Goal: Task Accomplishment & Management: Manage account settings

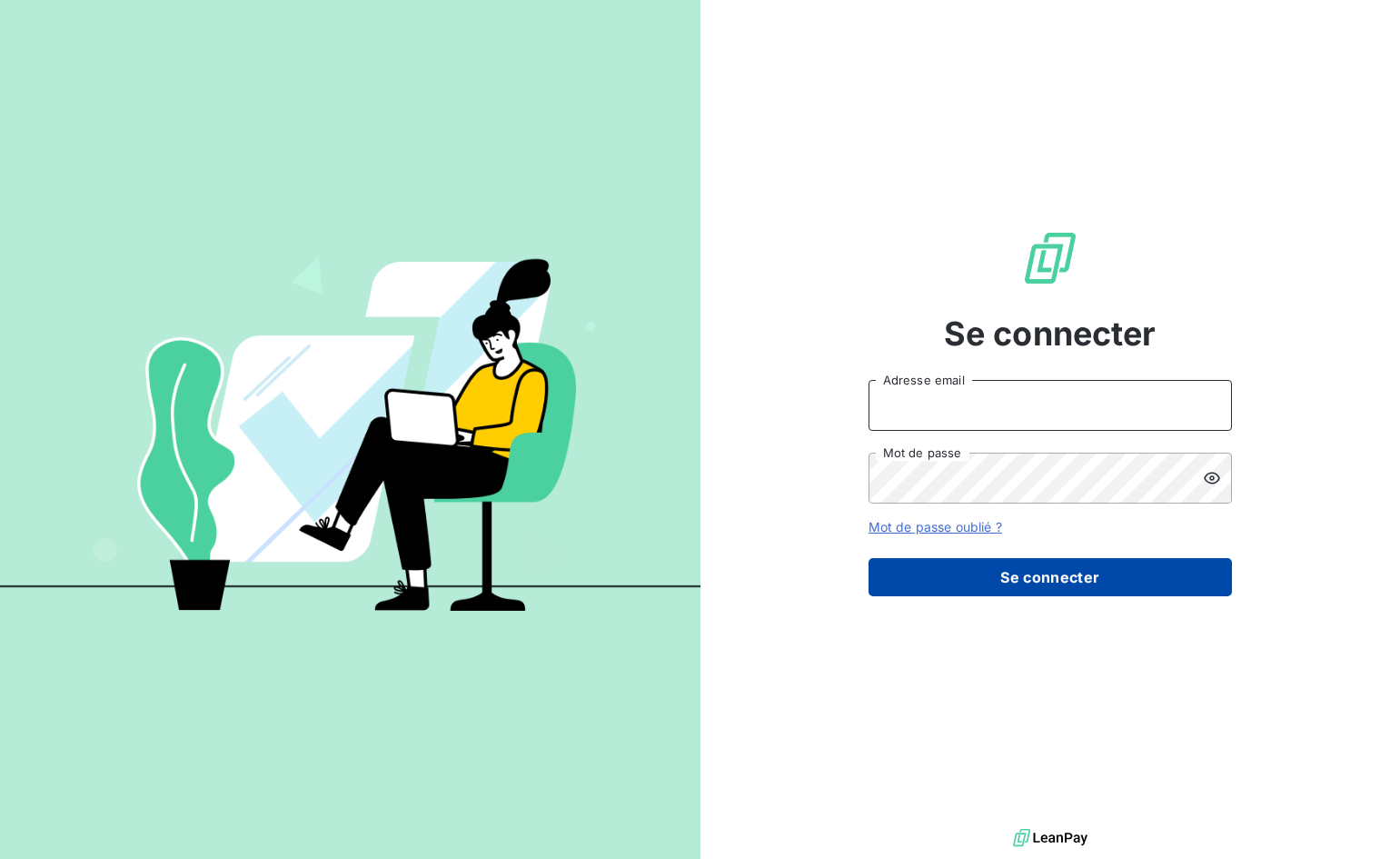
type input "[EMAIL_ADDRESS][DOMAIN_NAME]"
click at [987, 584] on button "Se connecter" at bounding box center [1050, 576] width 364 height 38
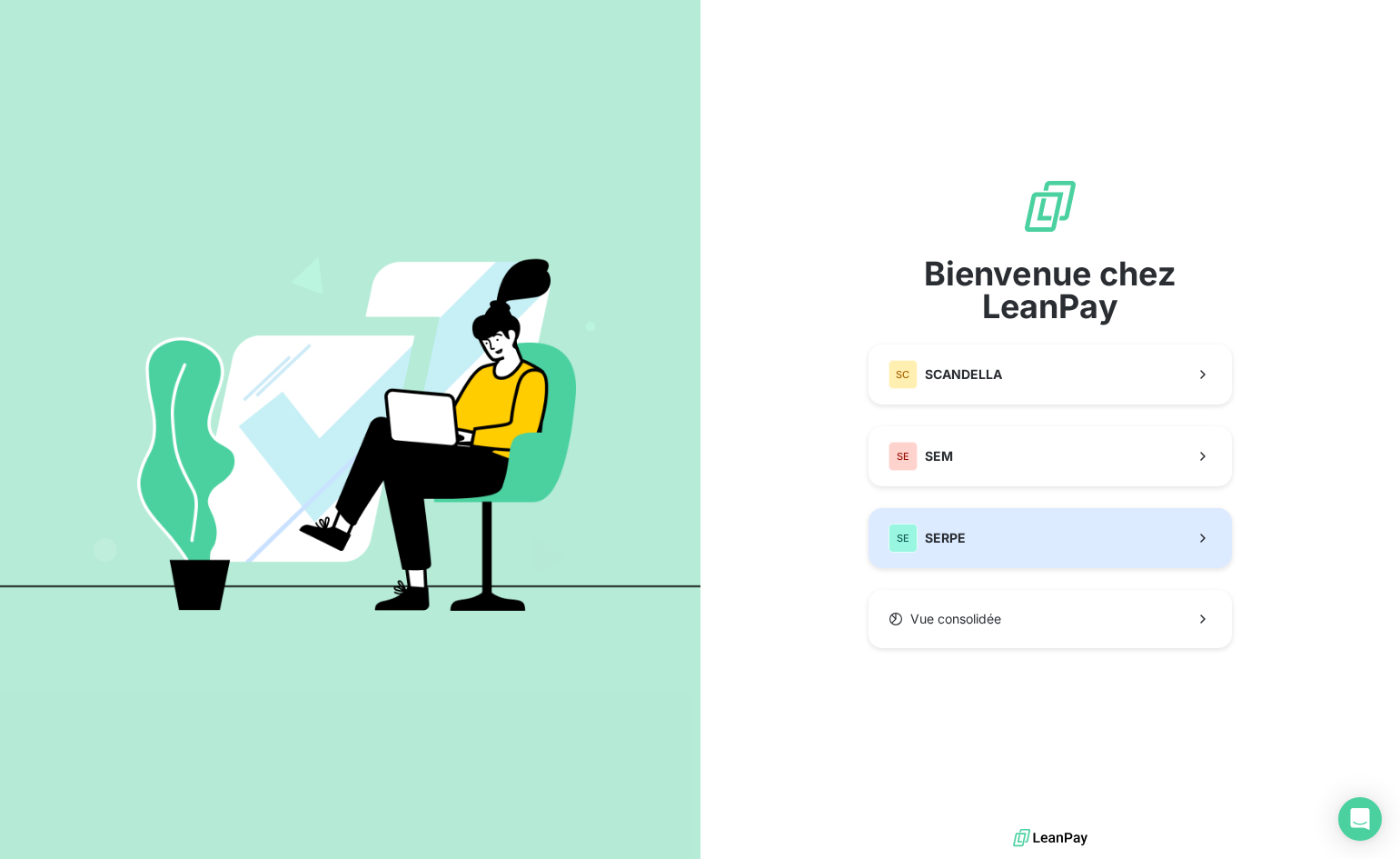
click at [978, 537] on button "SE SERPE" at bounding box center [1050, 538] width 364 height 60
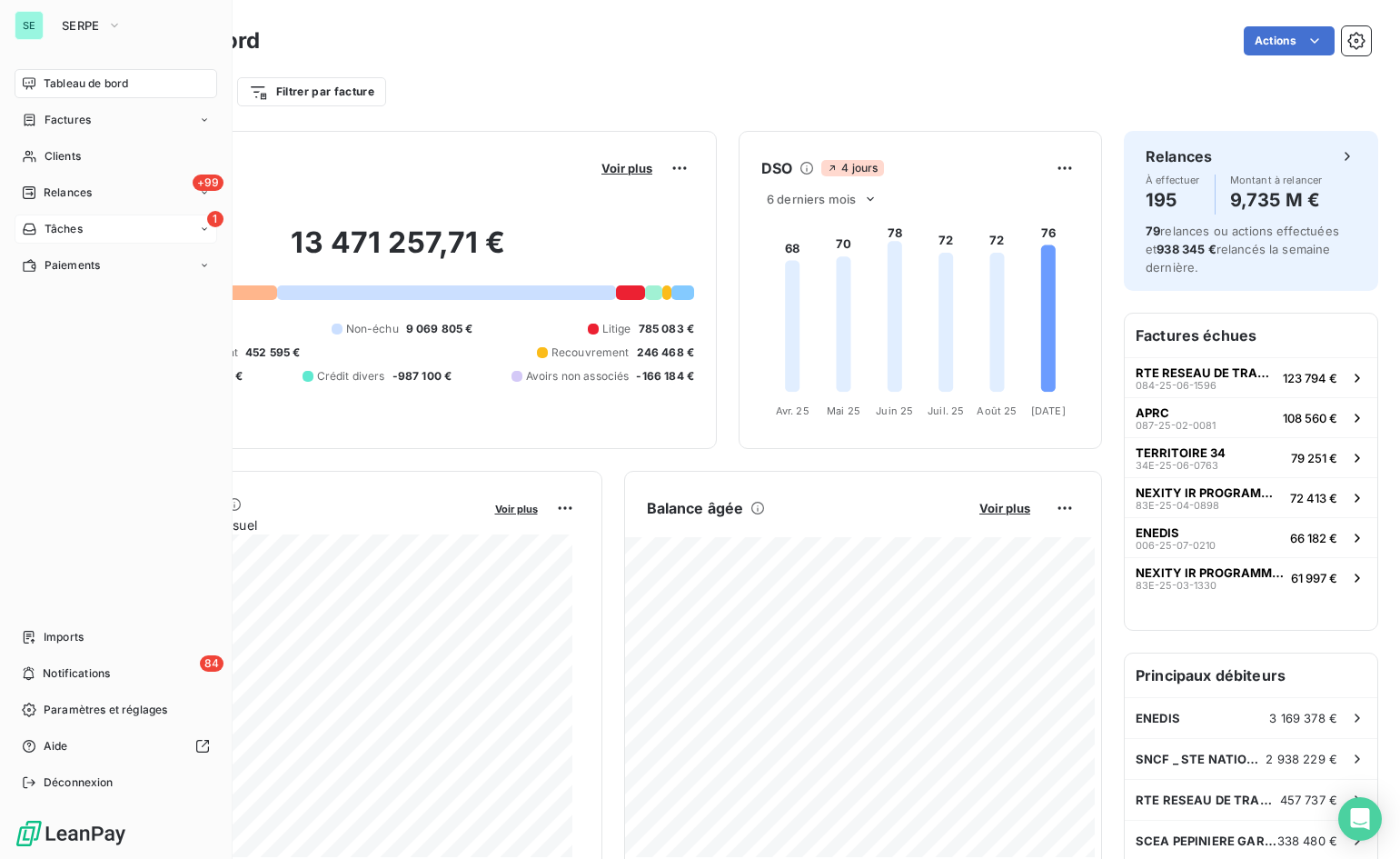
click at [36, 223] on icon at bounding box center [29, 229] width 16 height 15
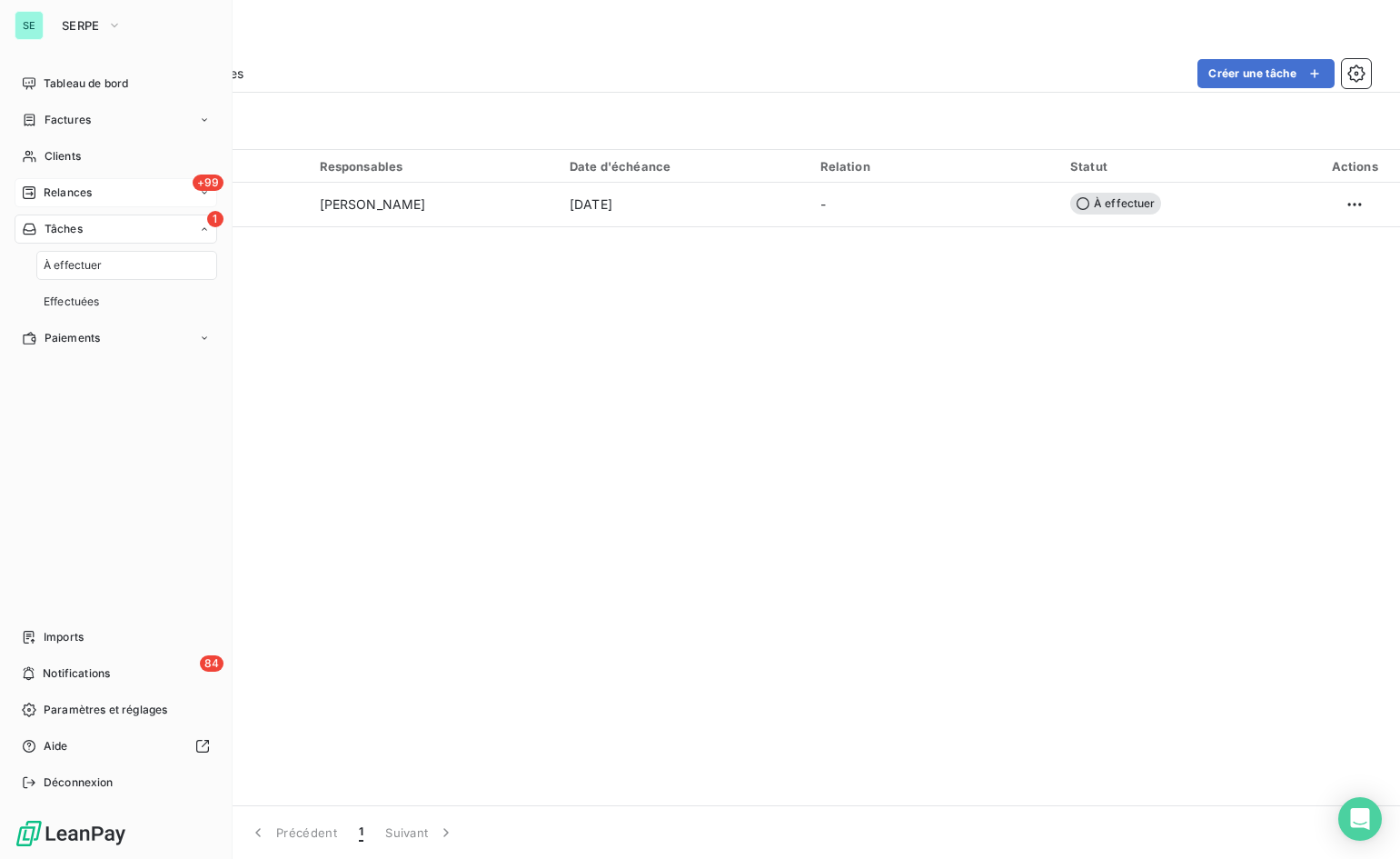
click at [119, 193] on div "+99 Relances" at bounding box center [116, 192] width 202 height 29
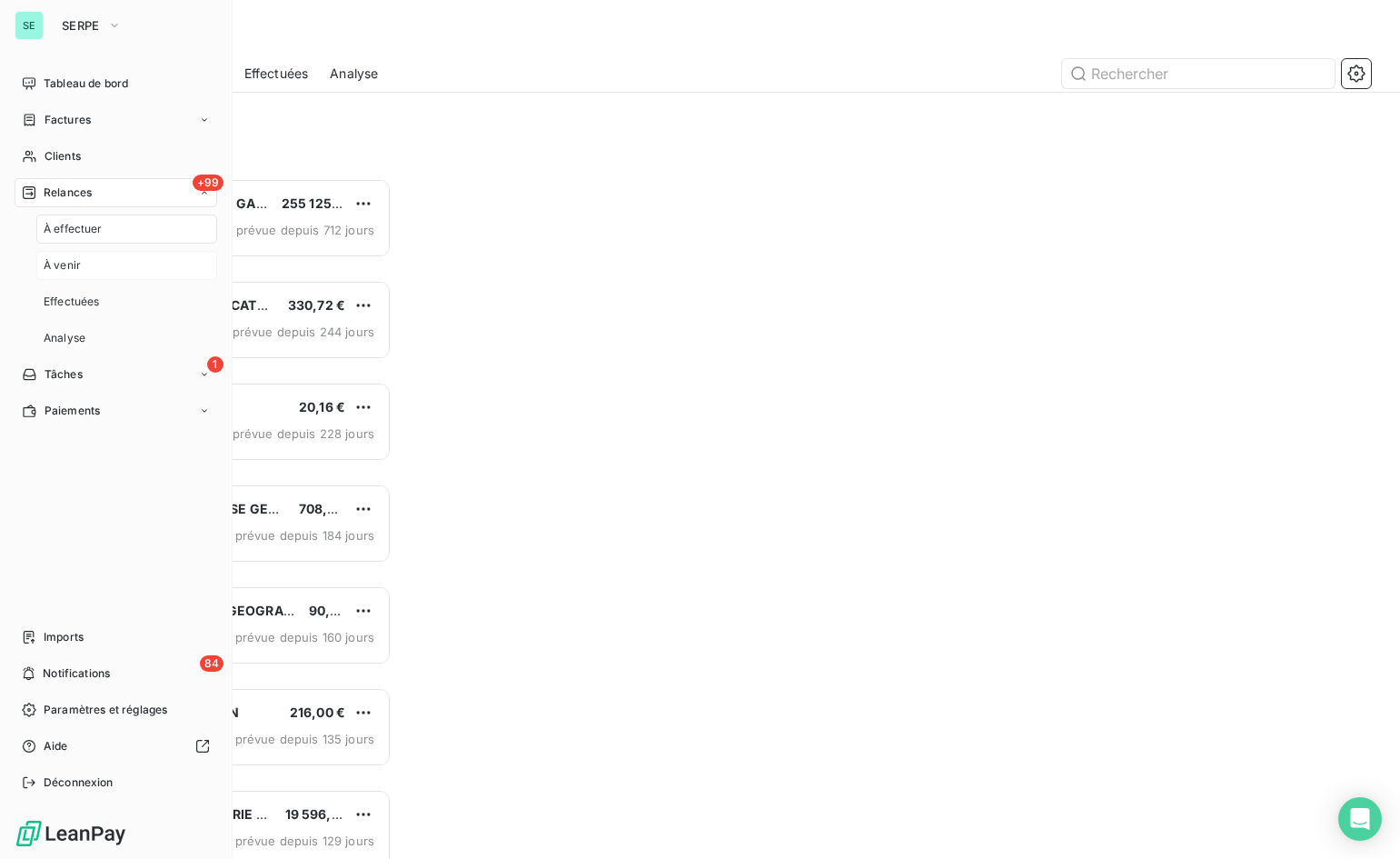
scroll to position [667, 292]
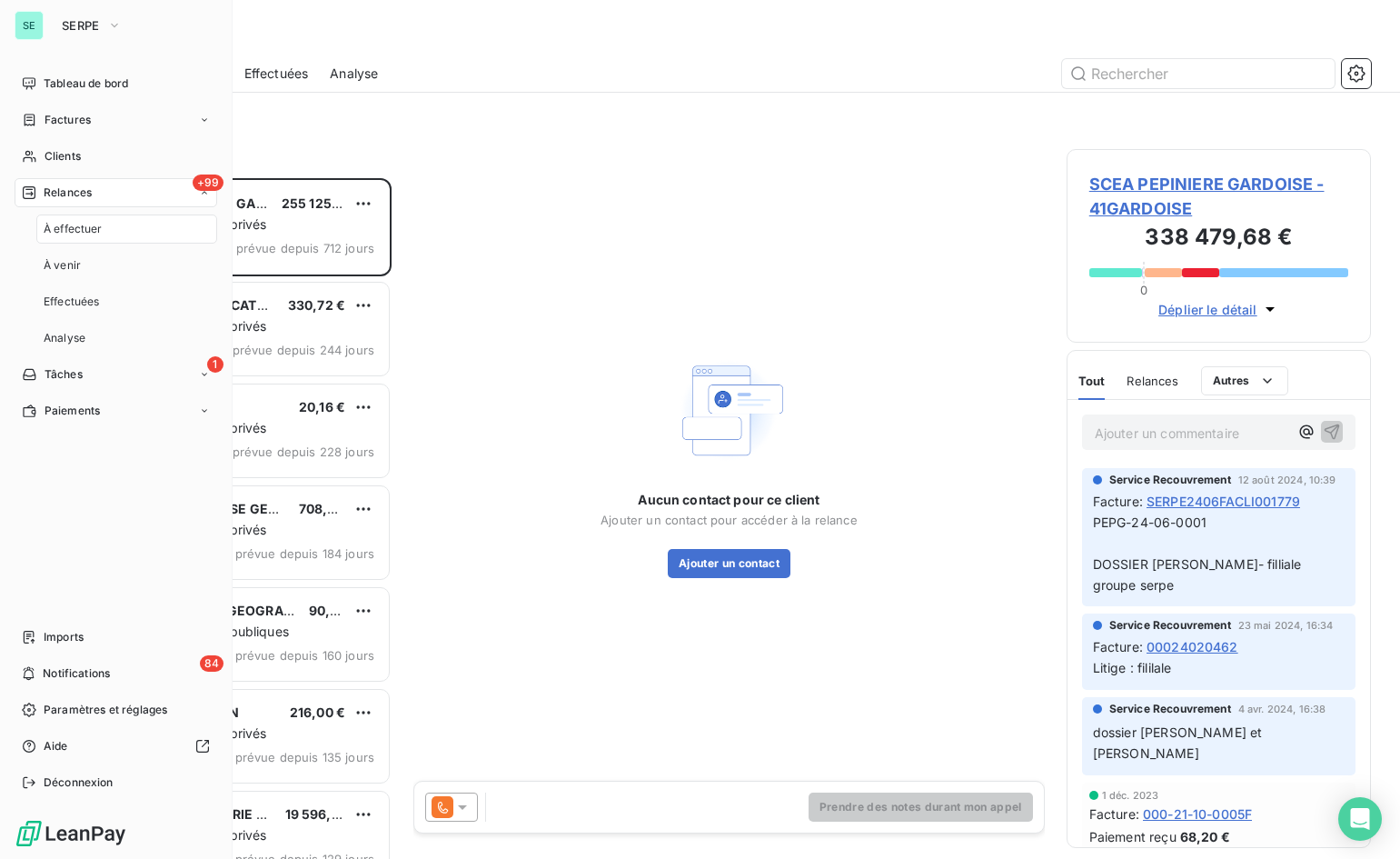
click at [159, 229] on div "À effectuer" at bounding box center [127, 229] width 181 height 29
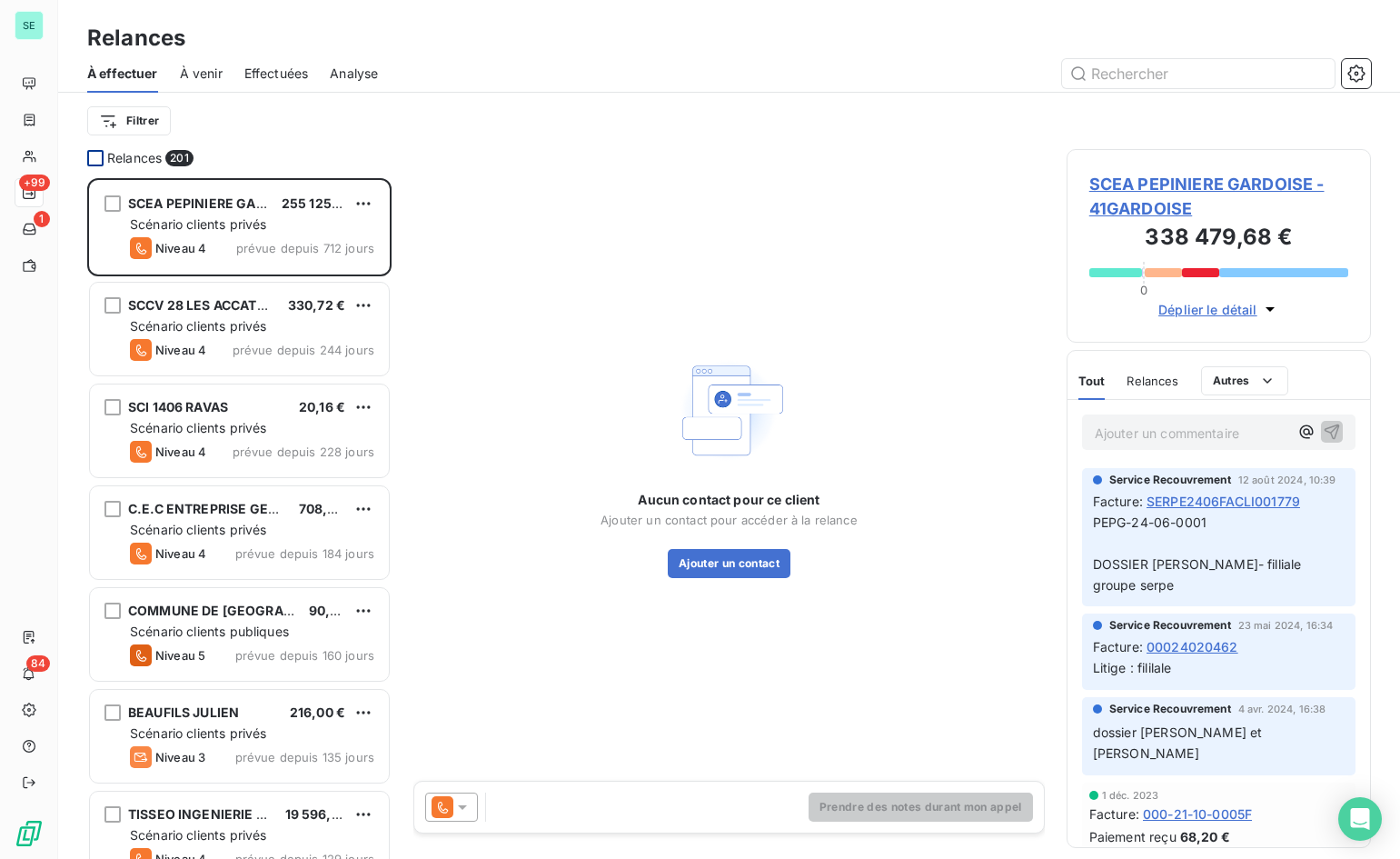
click at [93, 159] on div at bounding box center [96, 159] width 17 height 17
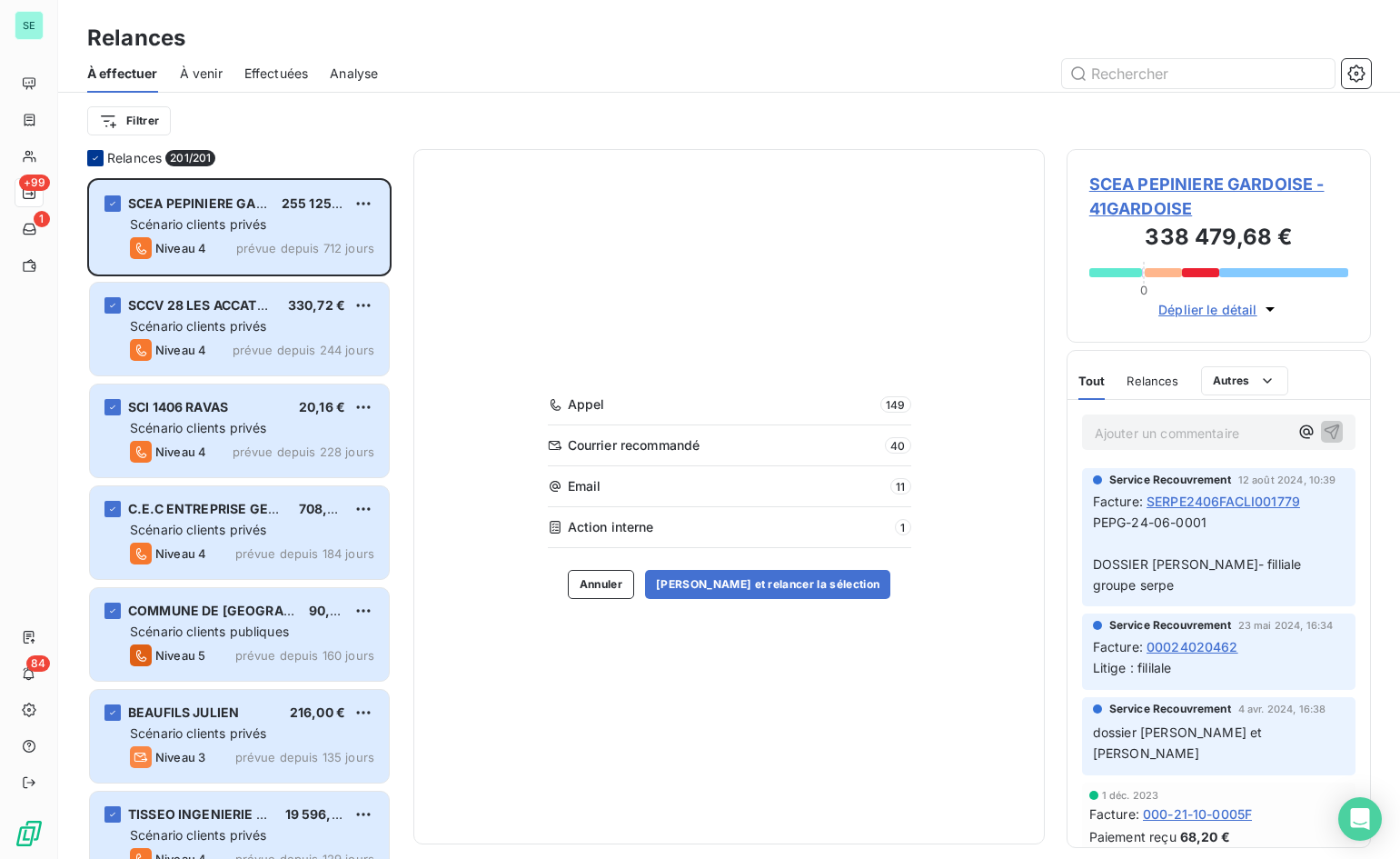
click at [93, 159] on icon at bounding box center [95, 159] width 11 height 11
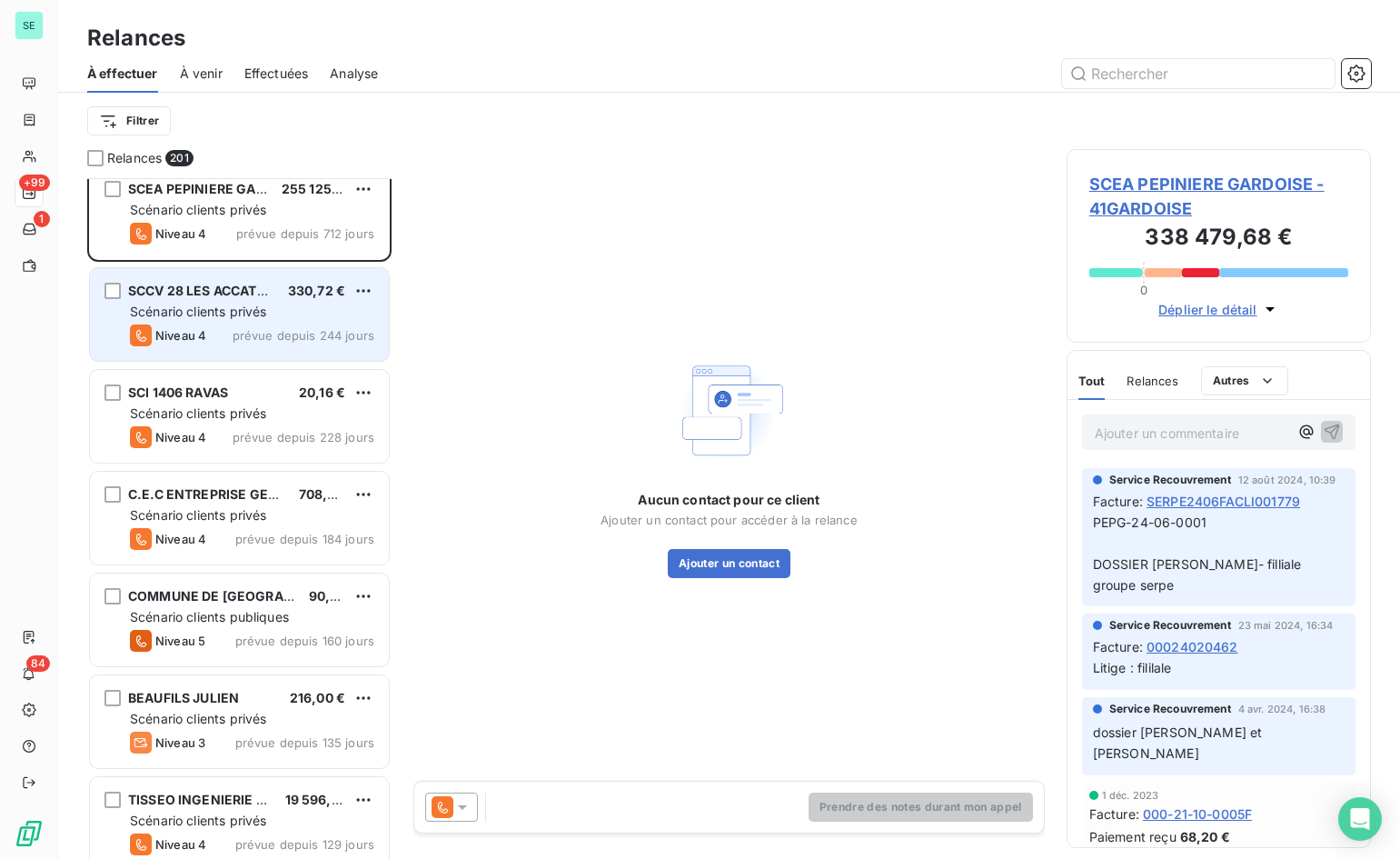
scroll to position [1, 0]
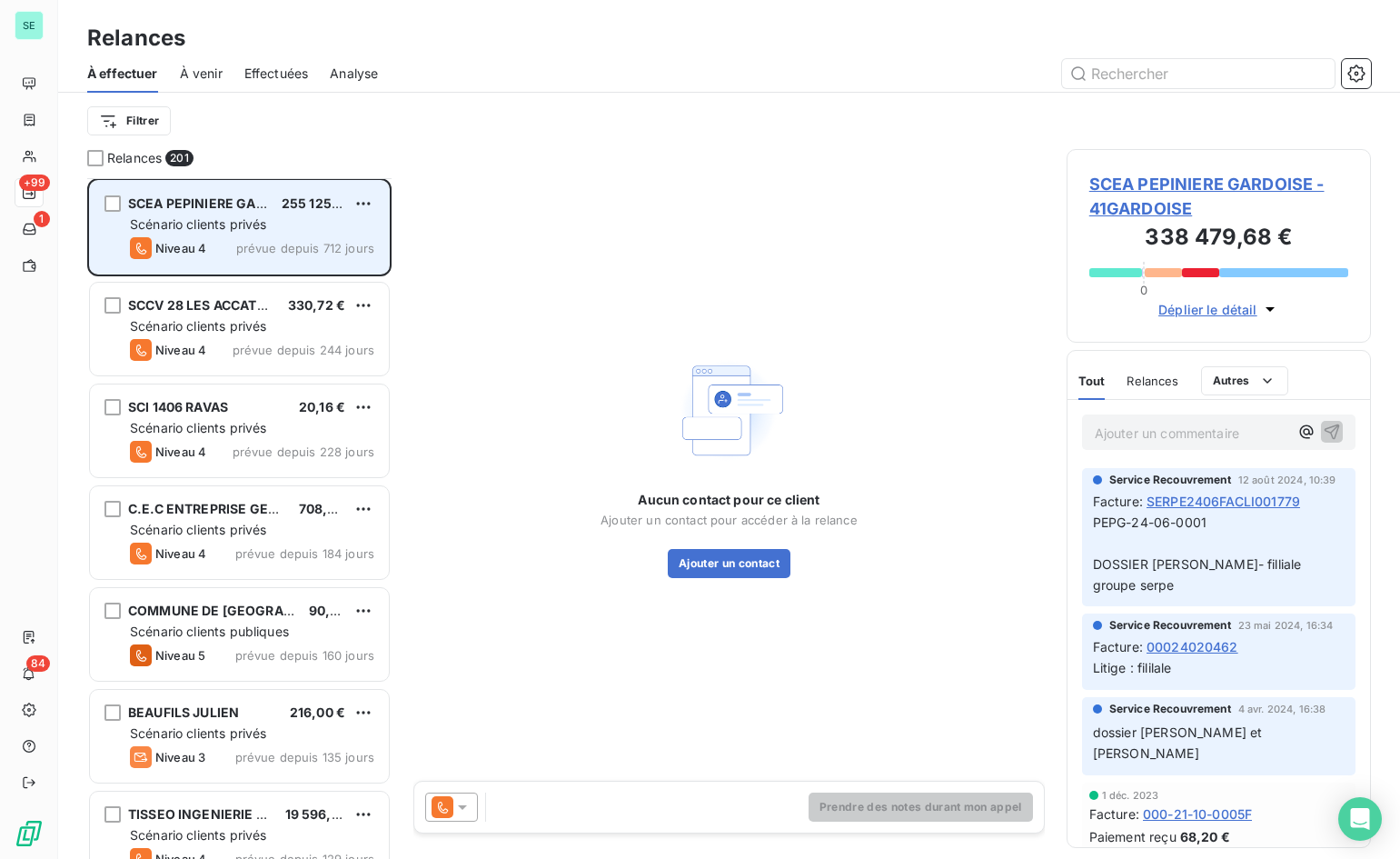
click at [236, 246] on div "Niveau 4 prévue depuis 712 jours" at bounding box center [252, 247] width 244 height 21
click at [220, 197] on span "SCEA PEPINIERE GARDOISE" at bounding box center [215, 202] width 175 height 16
click at [119, 201] on div "grid" at bounding box center [113, 203] width 17 height 17
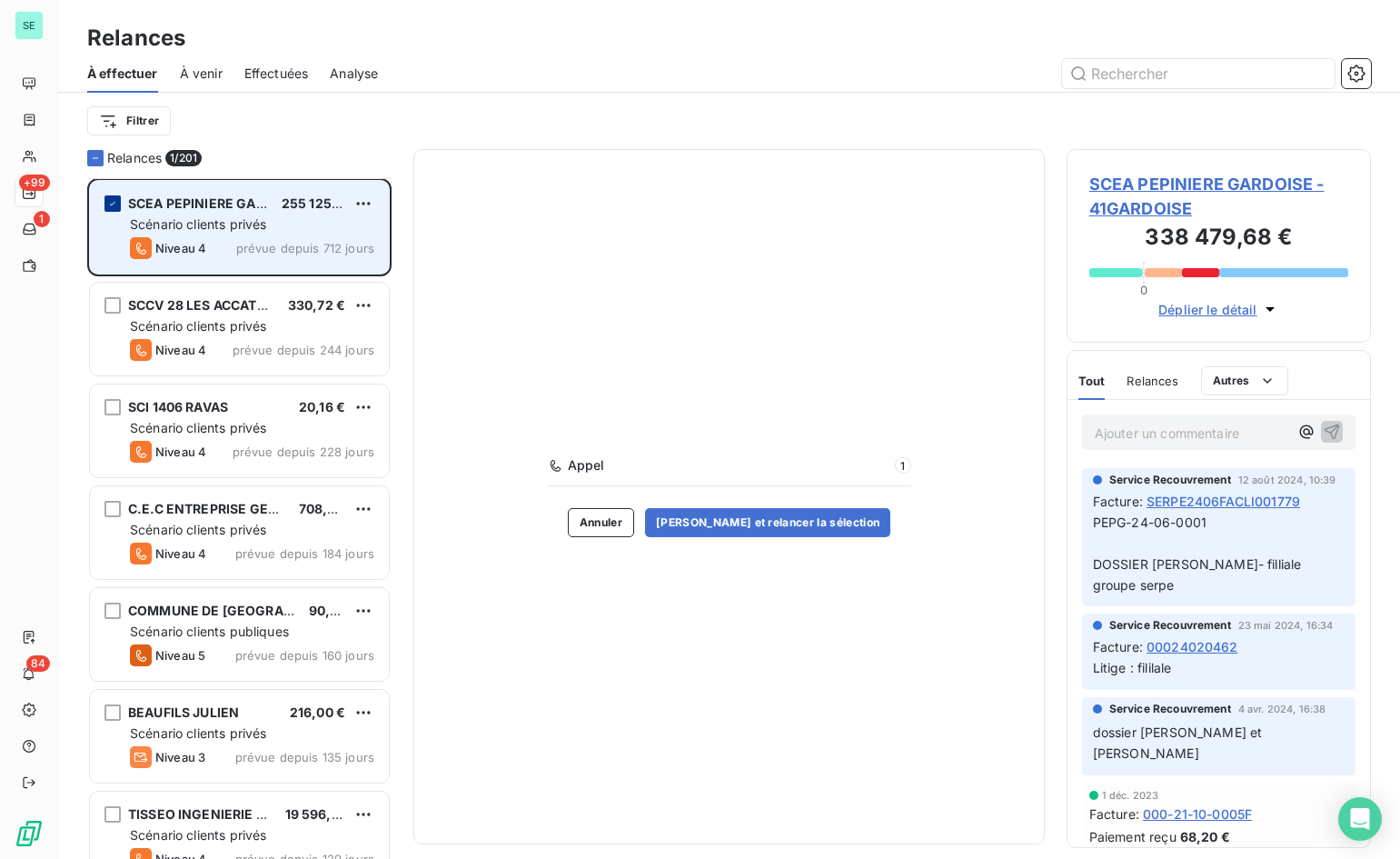
click at [119, 201] on div "grid" at bounding box center [113, 203] width 17 height 17
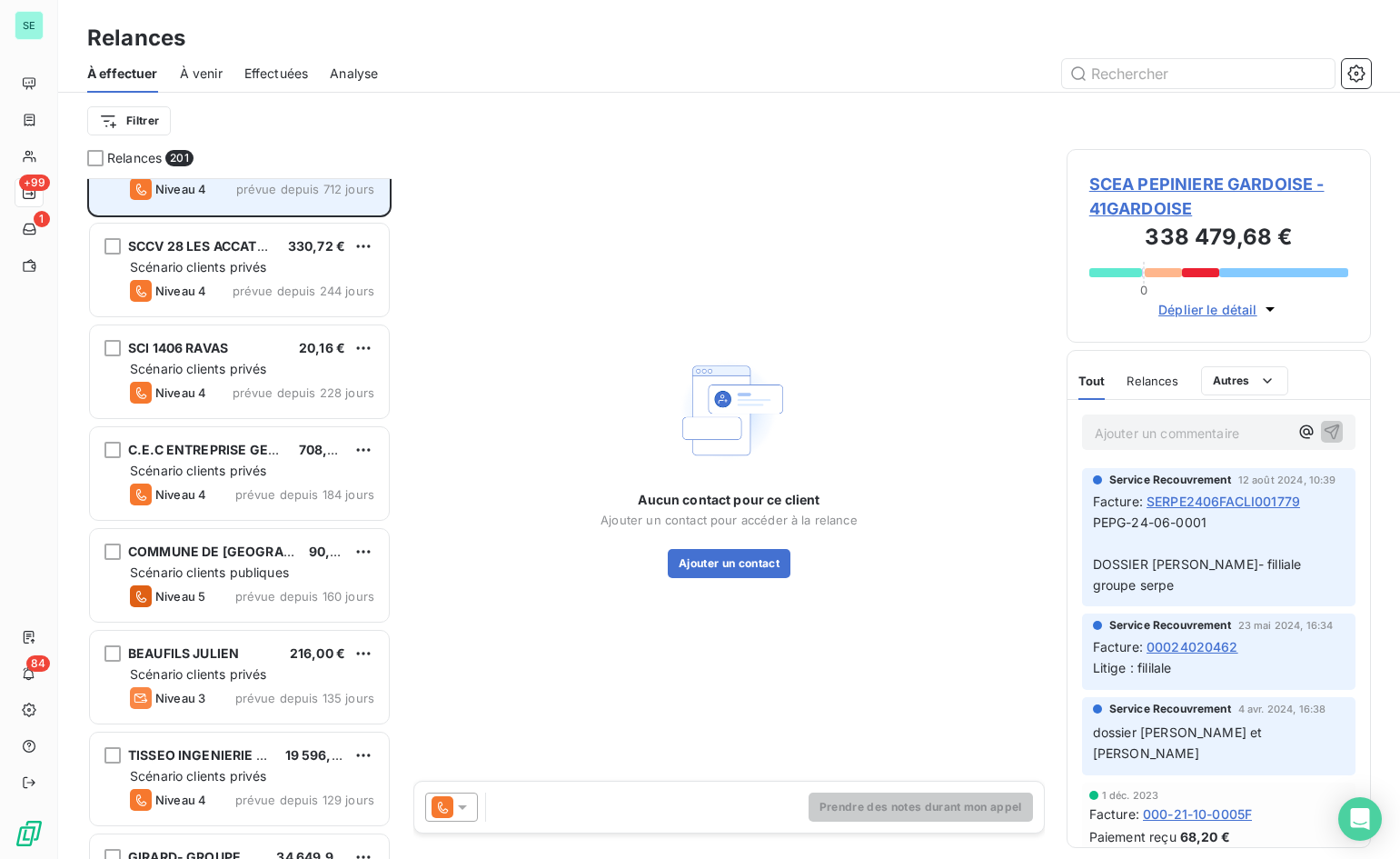
scroll to position [91, 0]
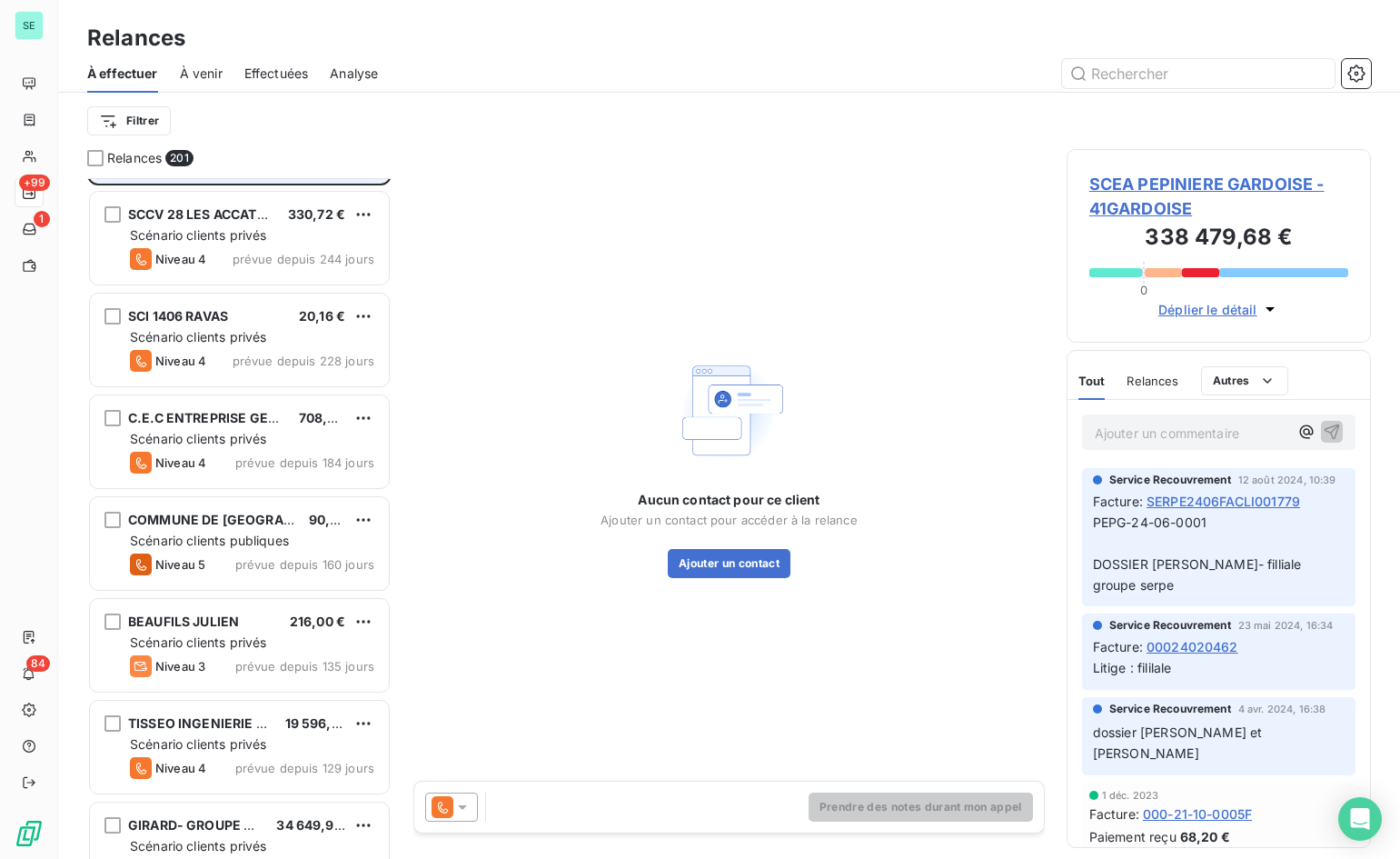
click at [259, 231] on span "Scénario clients privés" at bounding box center [198, 235] width 136 height 16
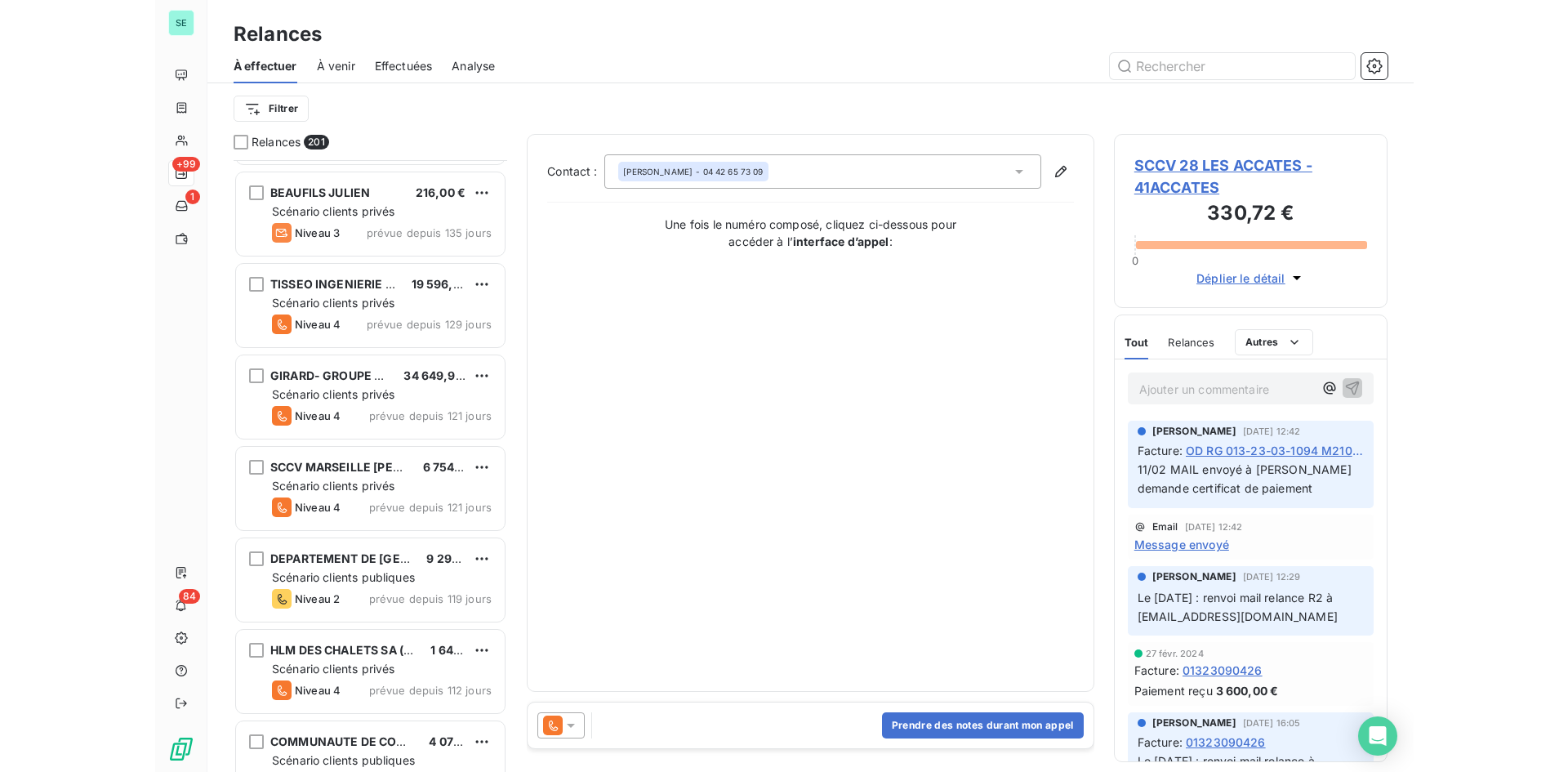
scroll to position [491, 0]
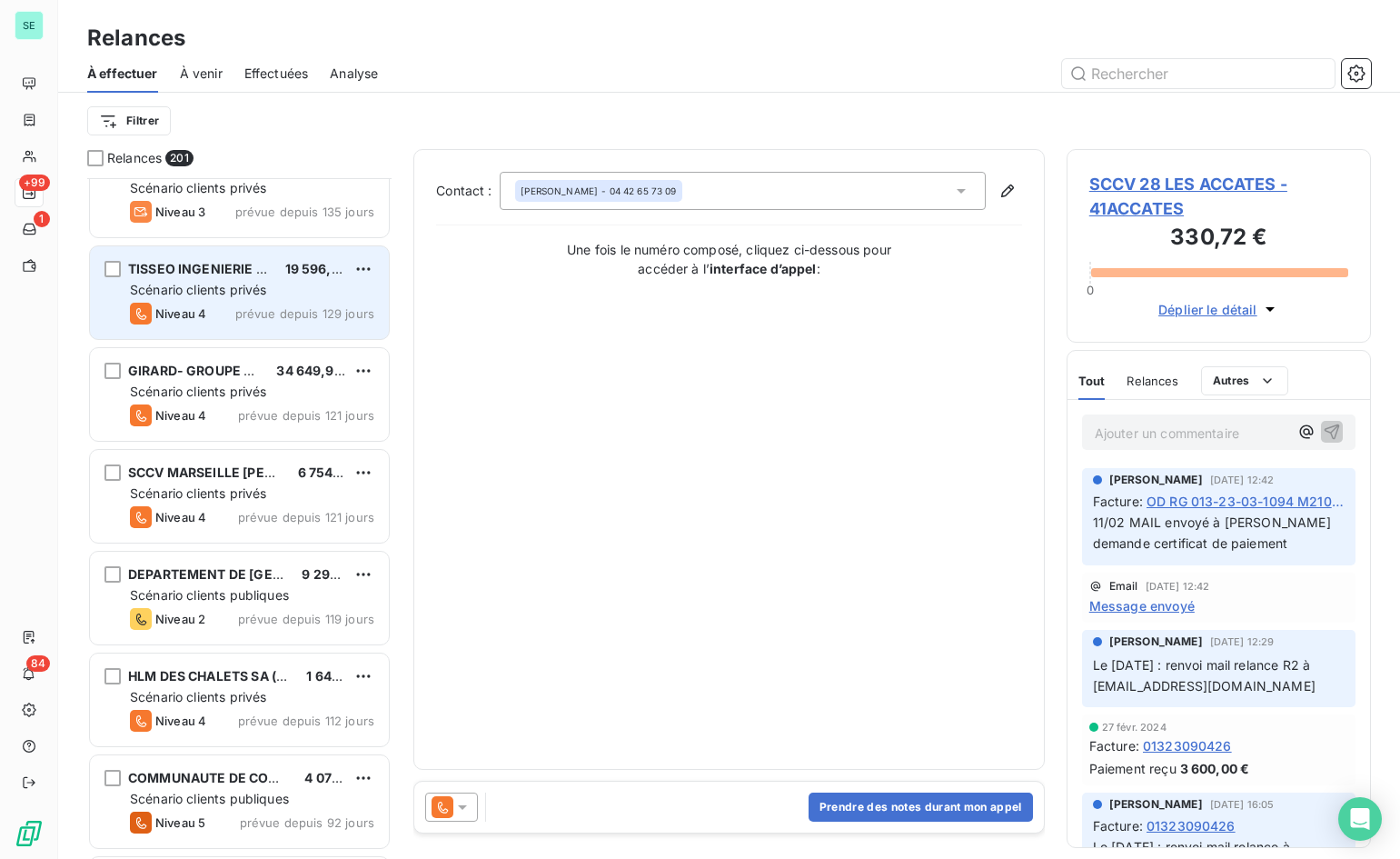
click at [289, 277] on div "19 596,36 €" at bounding box center [315, 269] width 60 height 18
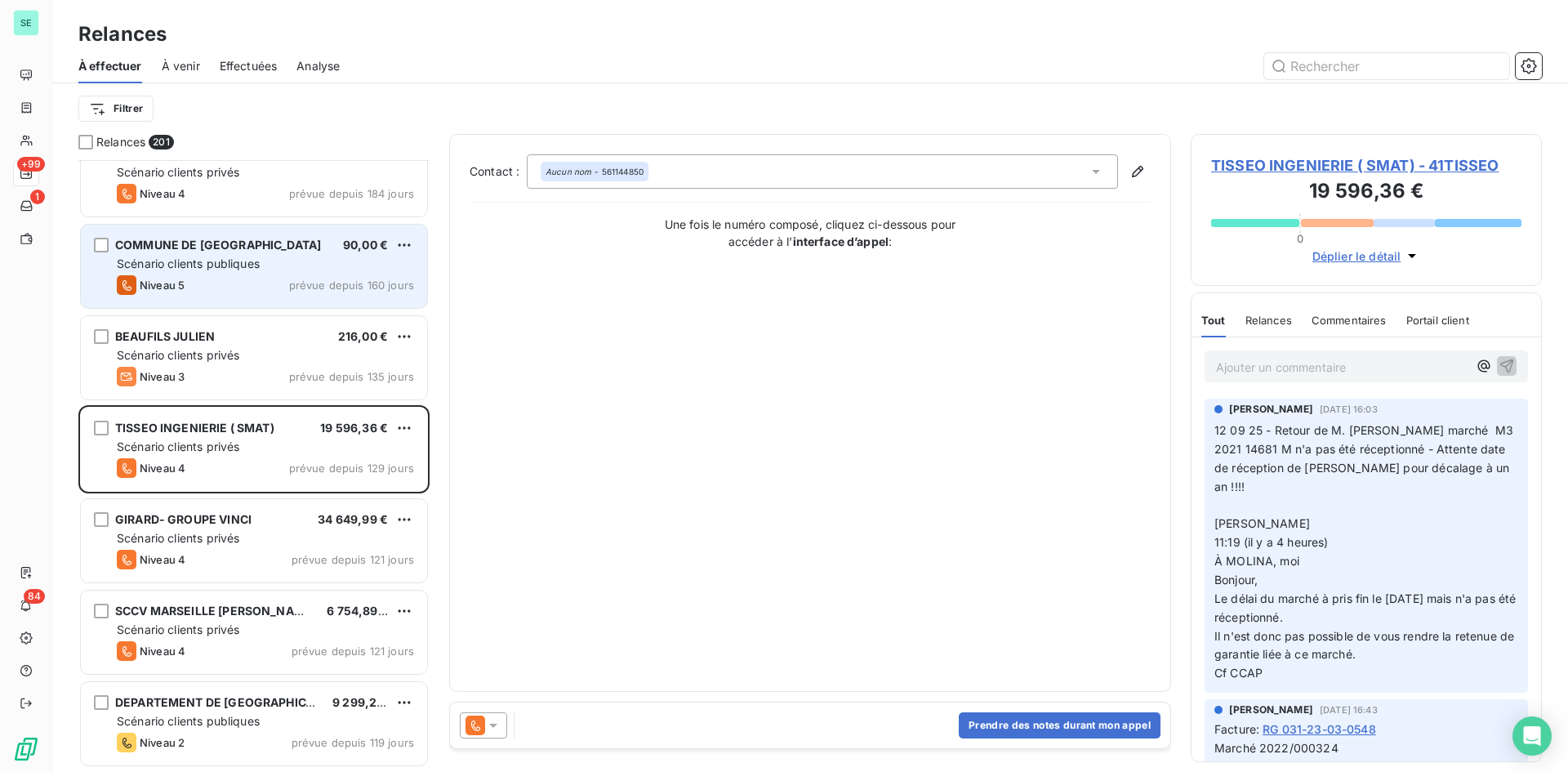
scroll to position [573, 0]
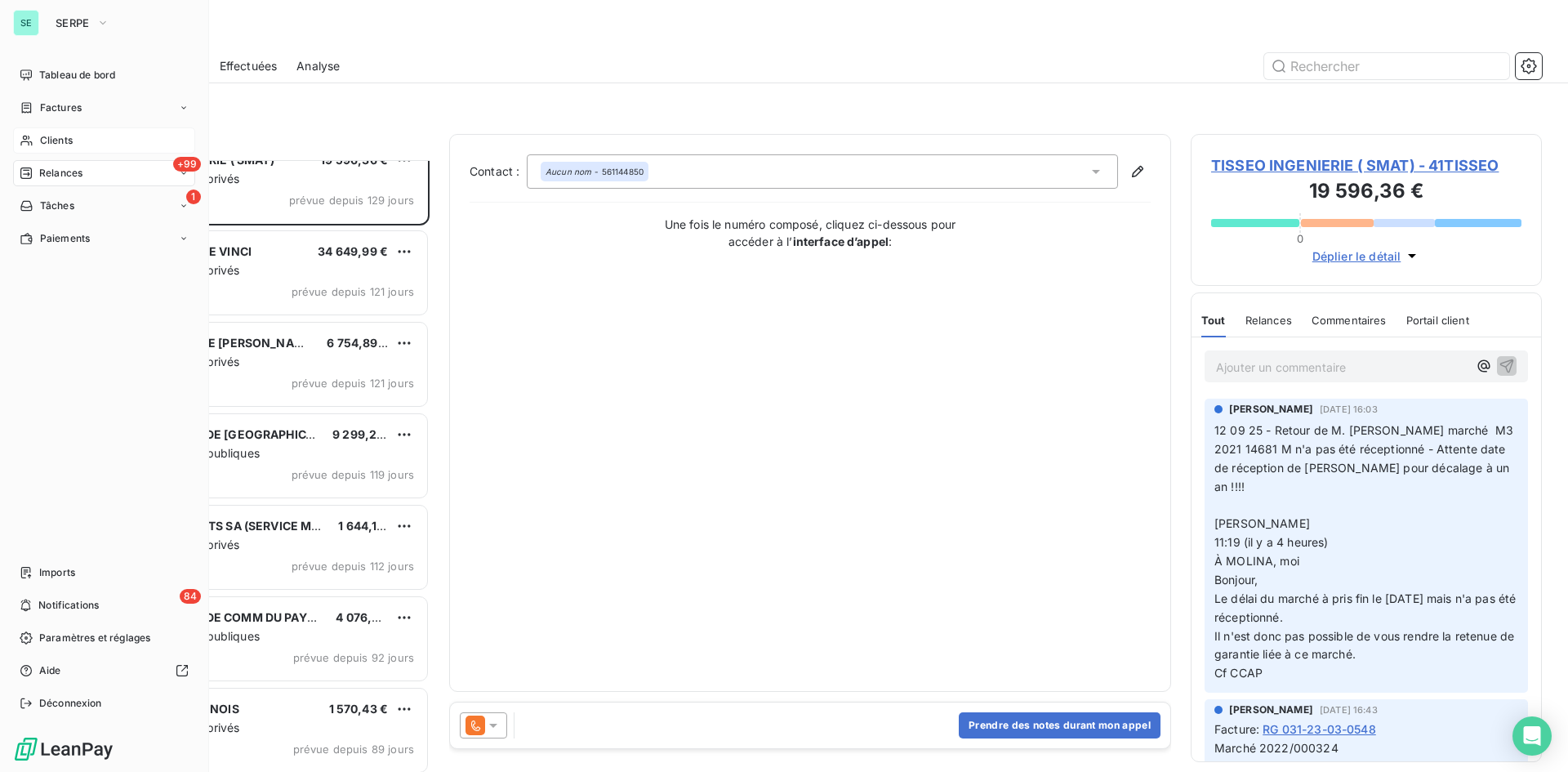
click at [64, 148] on div "Clients" at bounding box center [104, 140] width 182 height 26
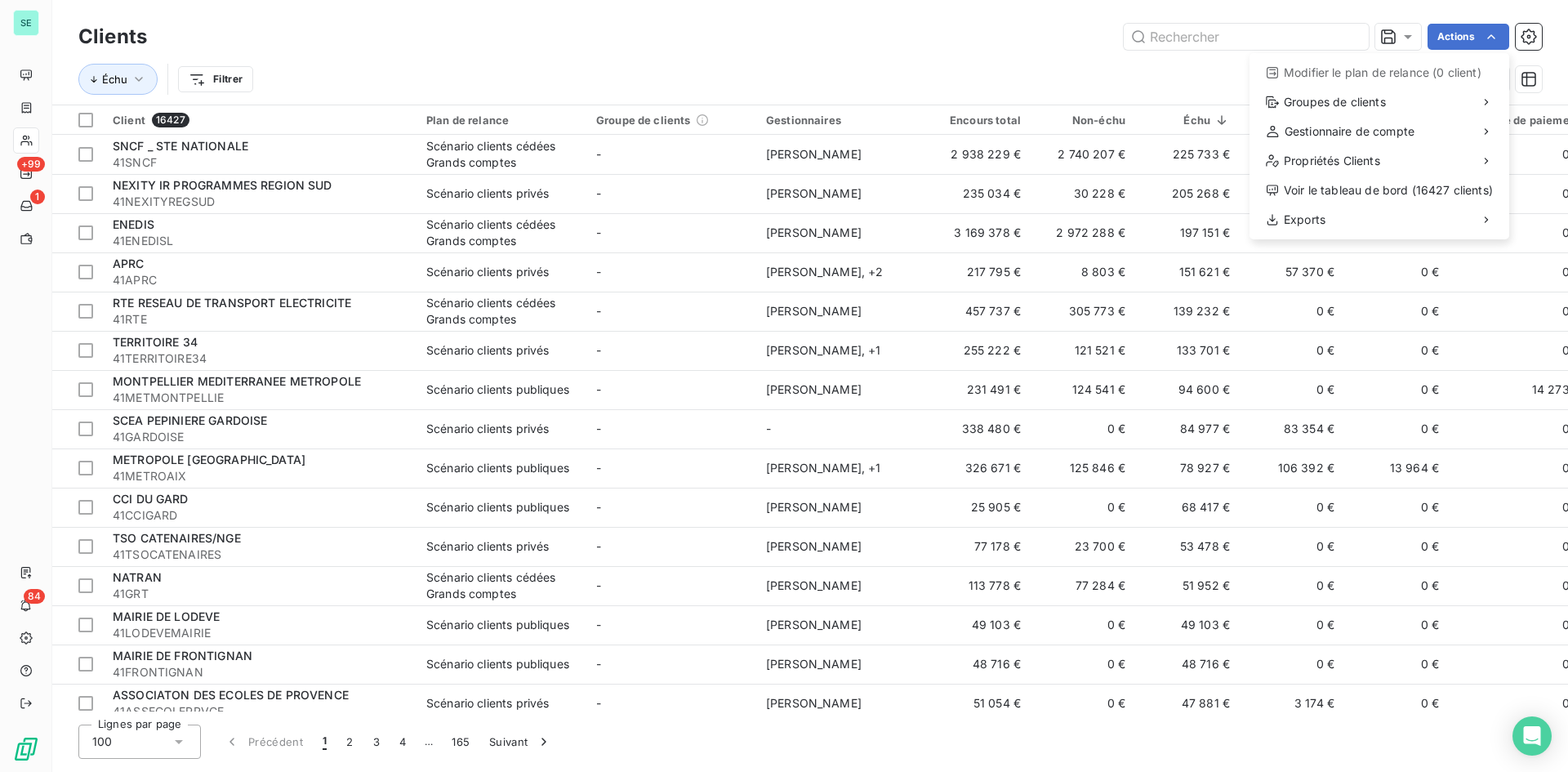
click at [1257, 28] on html "SE +99 1 84 Clients Actions Modifier le plan de relance (0 client) Groupes de c…" at bounding box center [784, 386] width 1568 height 772
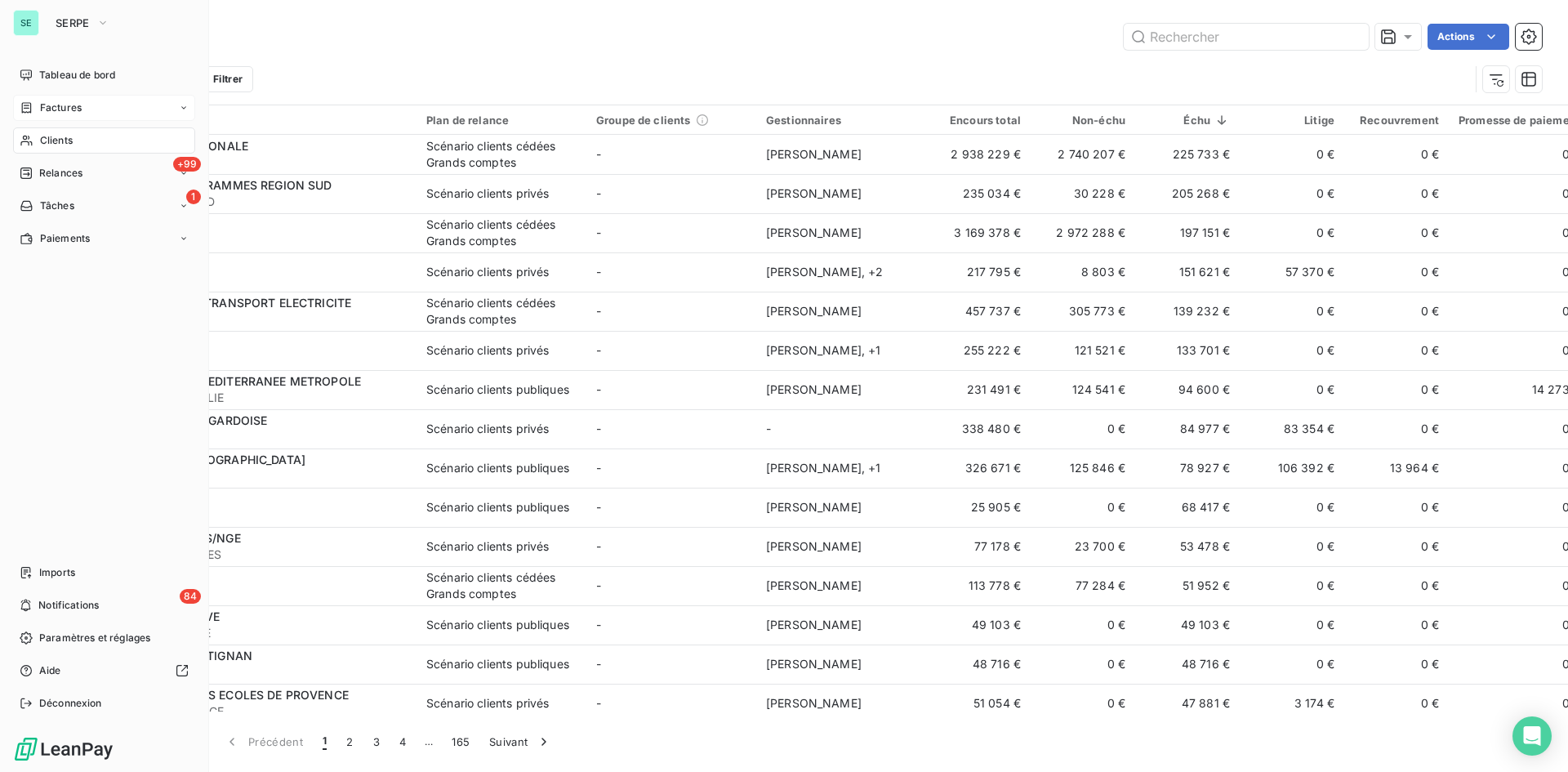
click at [40, 103] on span "Factures" at bounding box center [61, 108] width 42 height 15
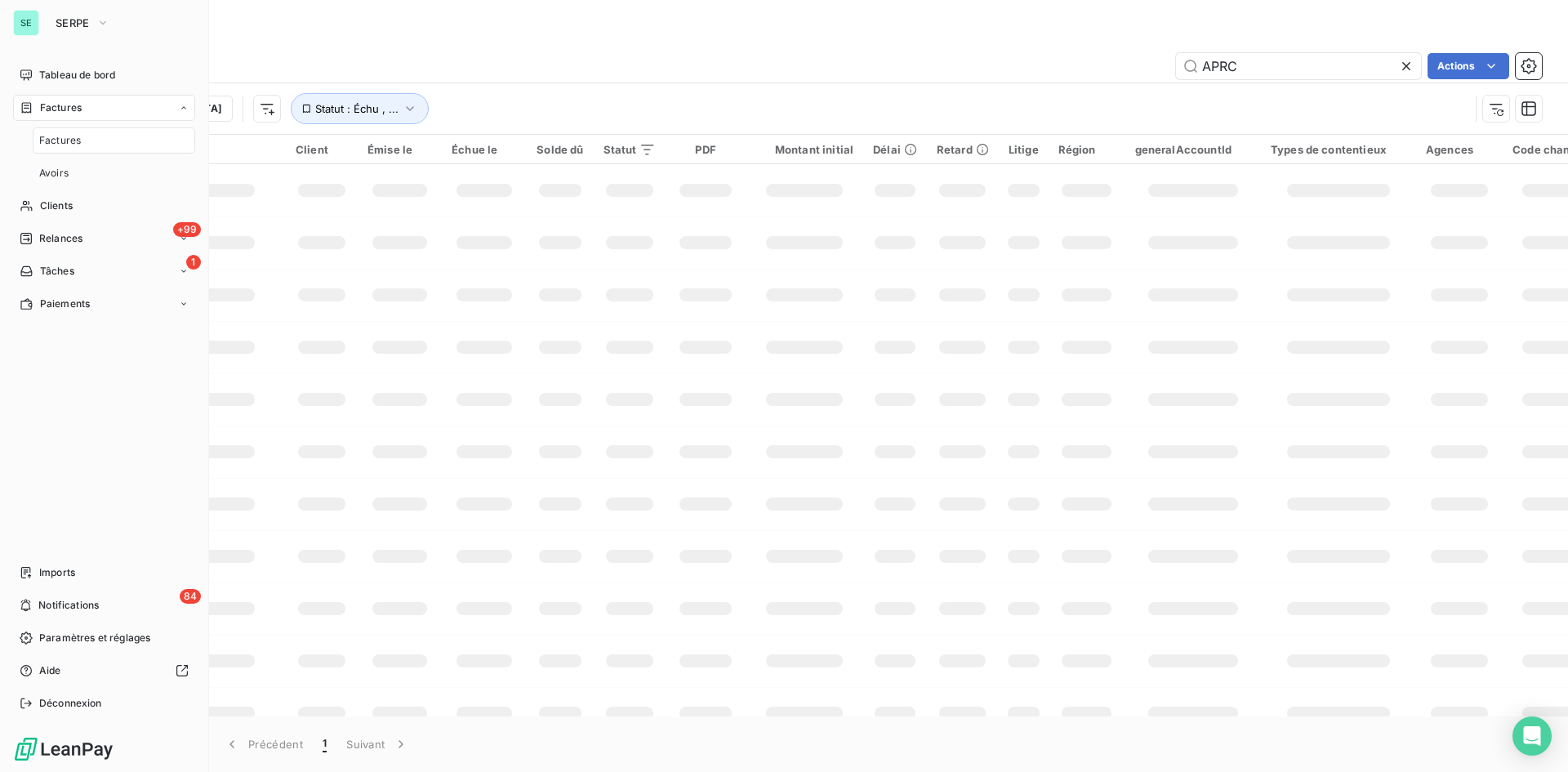
click at [62, 109] on span "Factures" at bounding box center [61, 108] width 42 height 15
click at [64, 106] on span "Factures" at bounding box center [61, 108] width 42 height 15
click at [60, 136] on span "Factures" at bounding box center [60, 141] width 42 height 15
click at [60, 208] on span "Clients" at bounding box center [56, 206] width 33 height 15
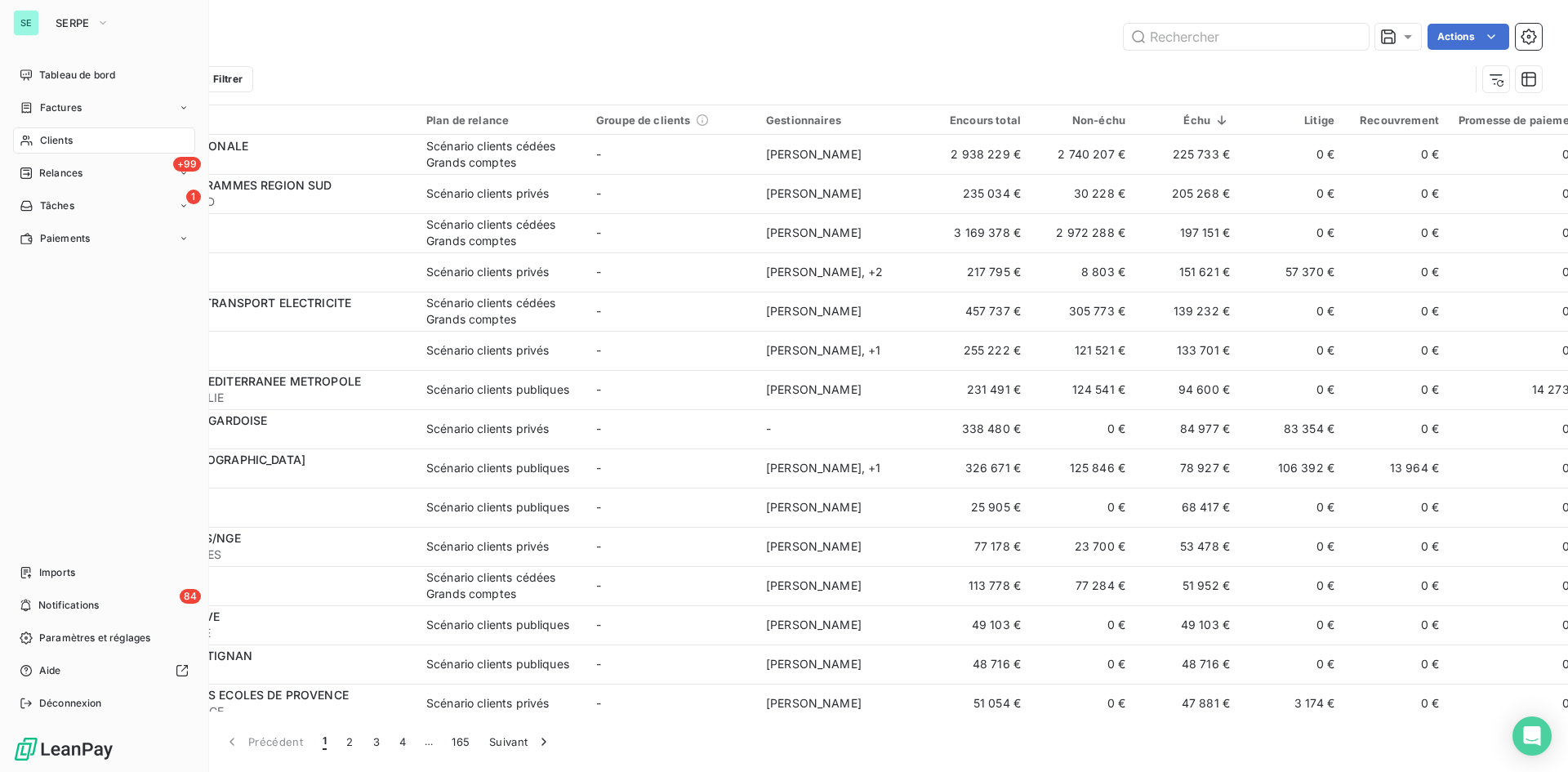
click at [31, 177] on html "SE SERPE Tableau de bord Factures Clients +99 Relances 1 Tâches Paiements Impor…" at bounding box center [784, 386] width 1568 height 772
click at [29, 175] on icon at bounding box center [26, 174] width 13 height 13
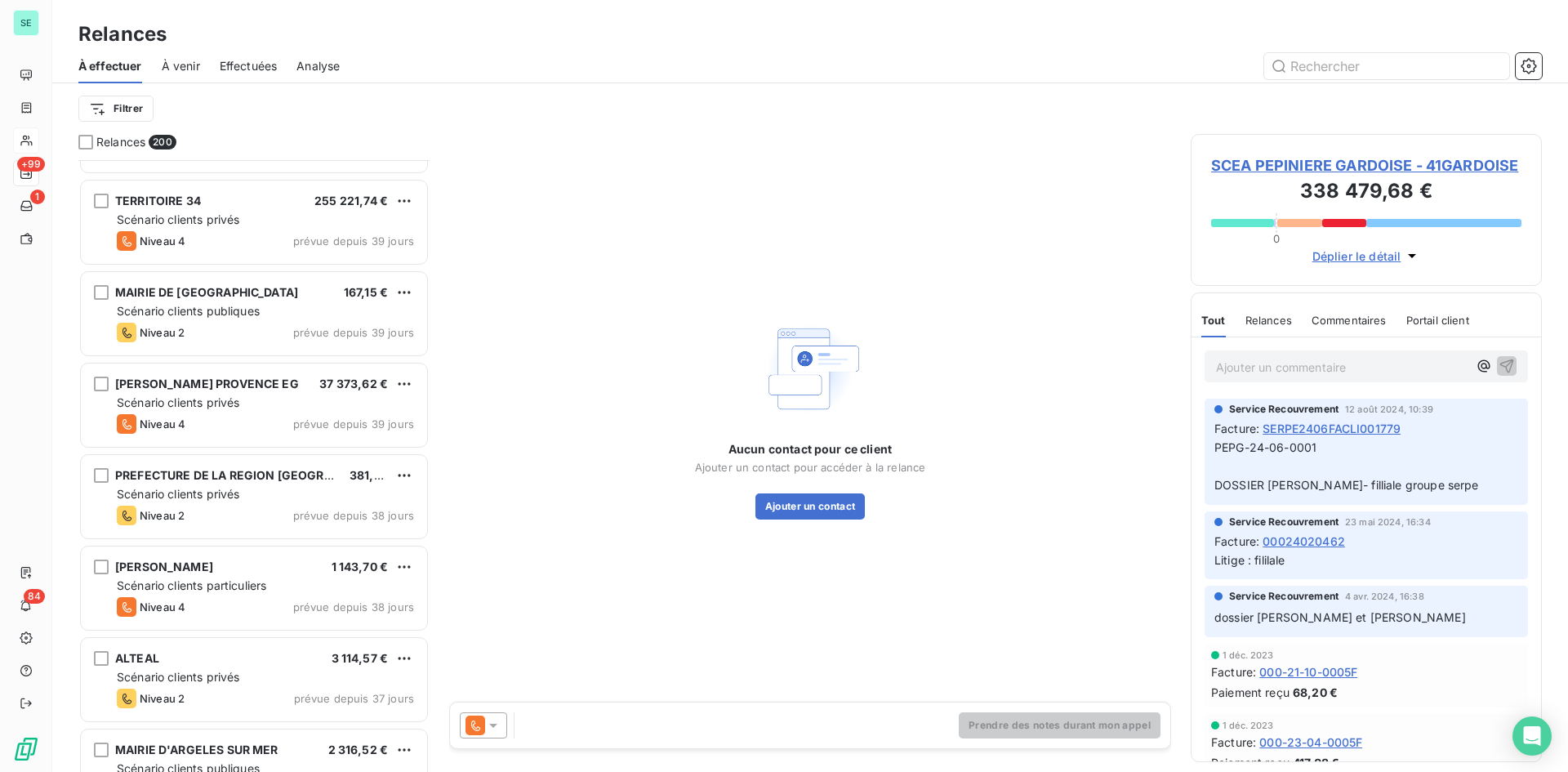
scroll to position [4166, 0]
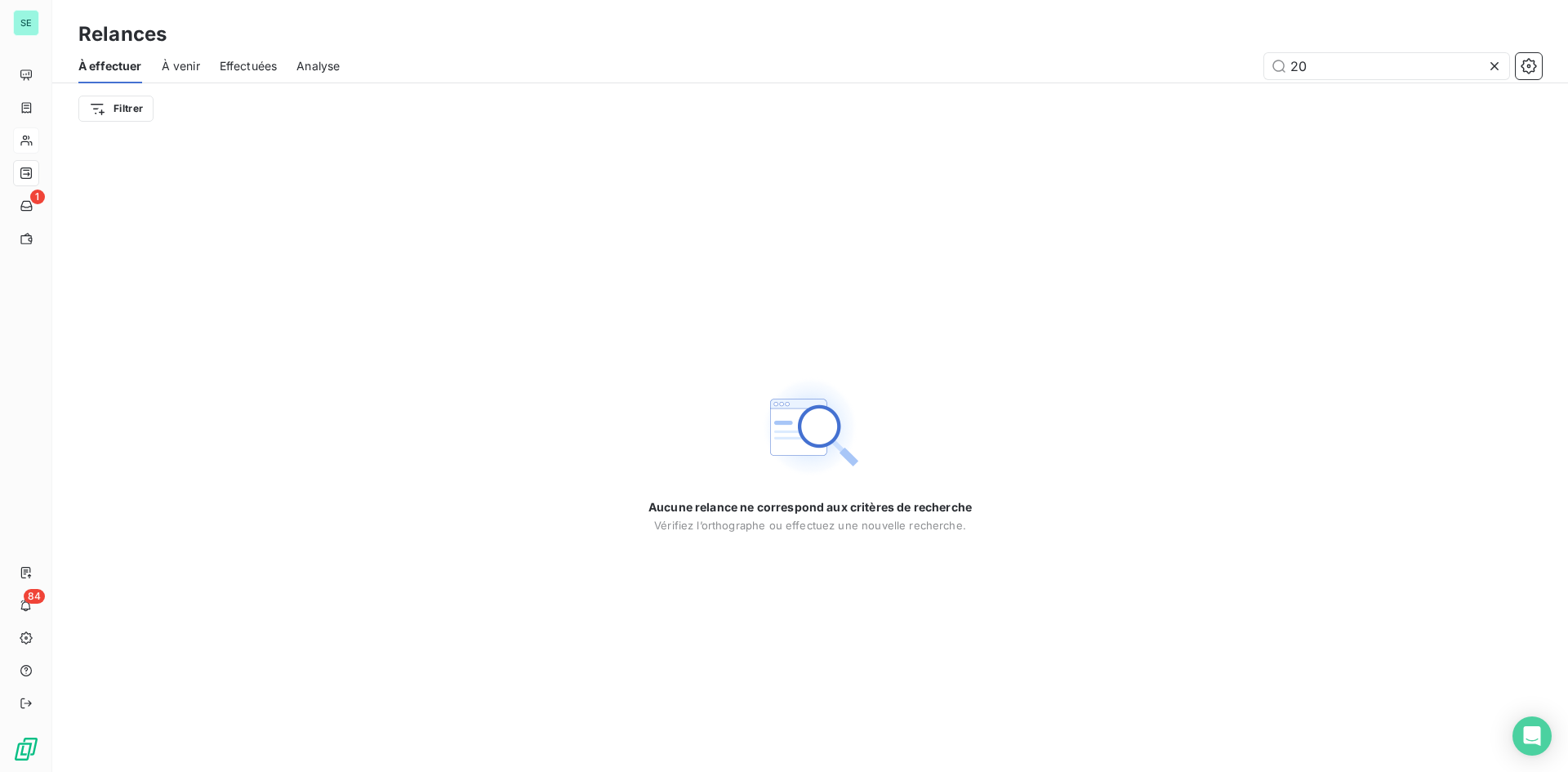
type input "2"
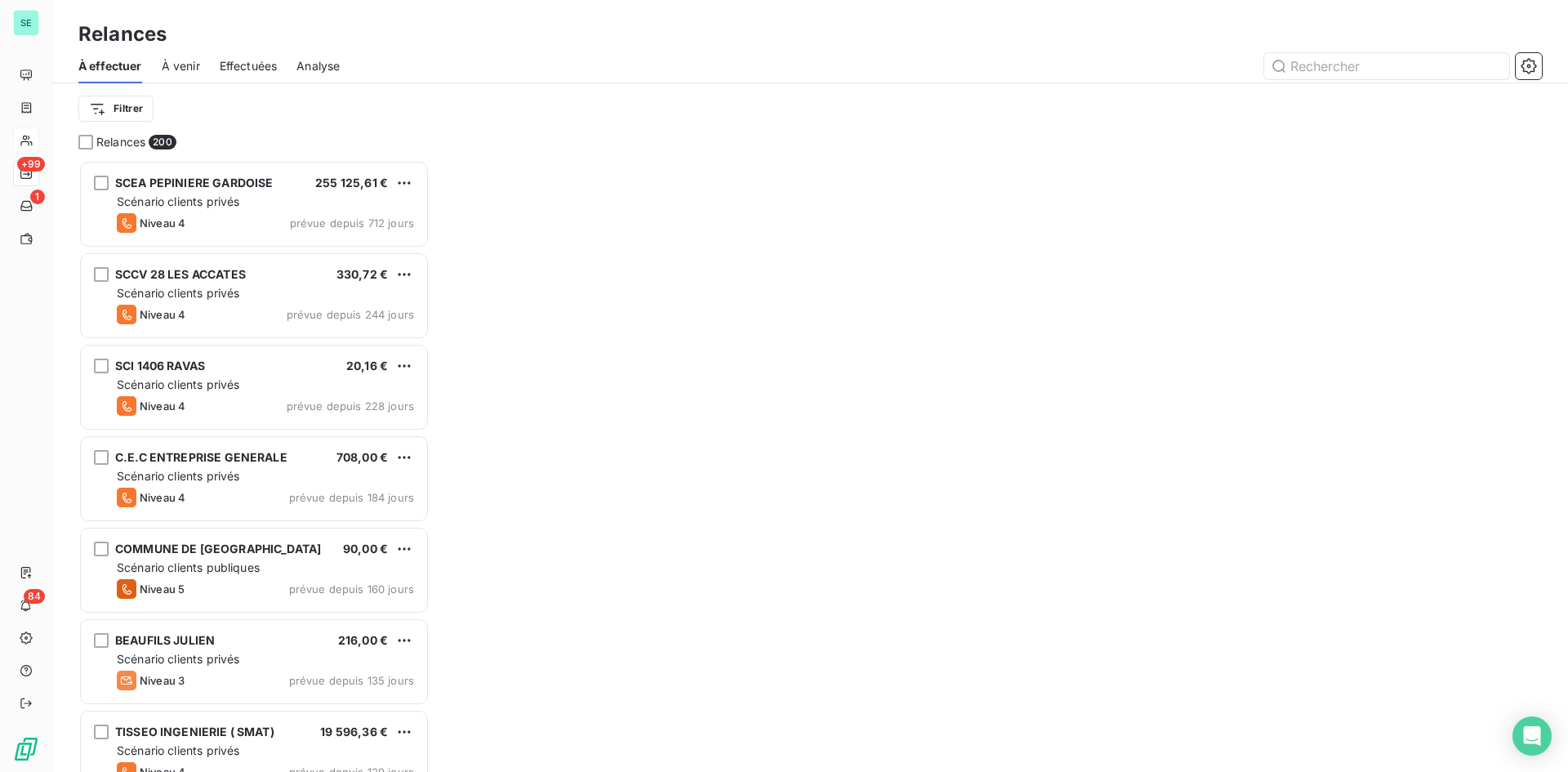
scroll to position [599, 339]
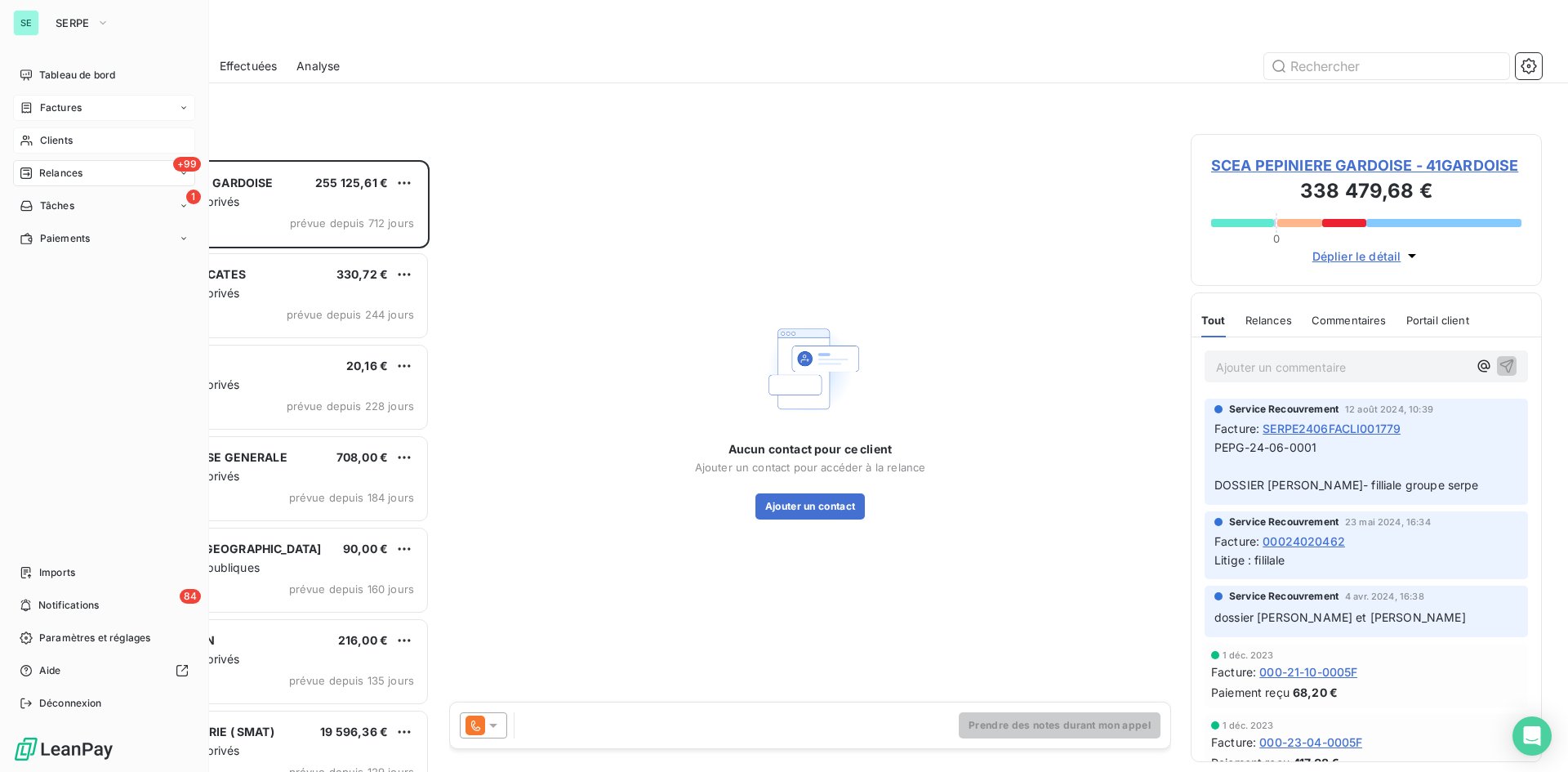
click at [44, 101] on span "Factures" at bounding box center [61, 108] width 42 height 15
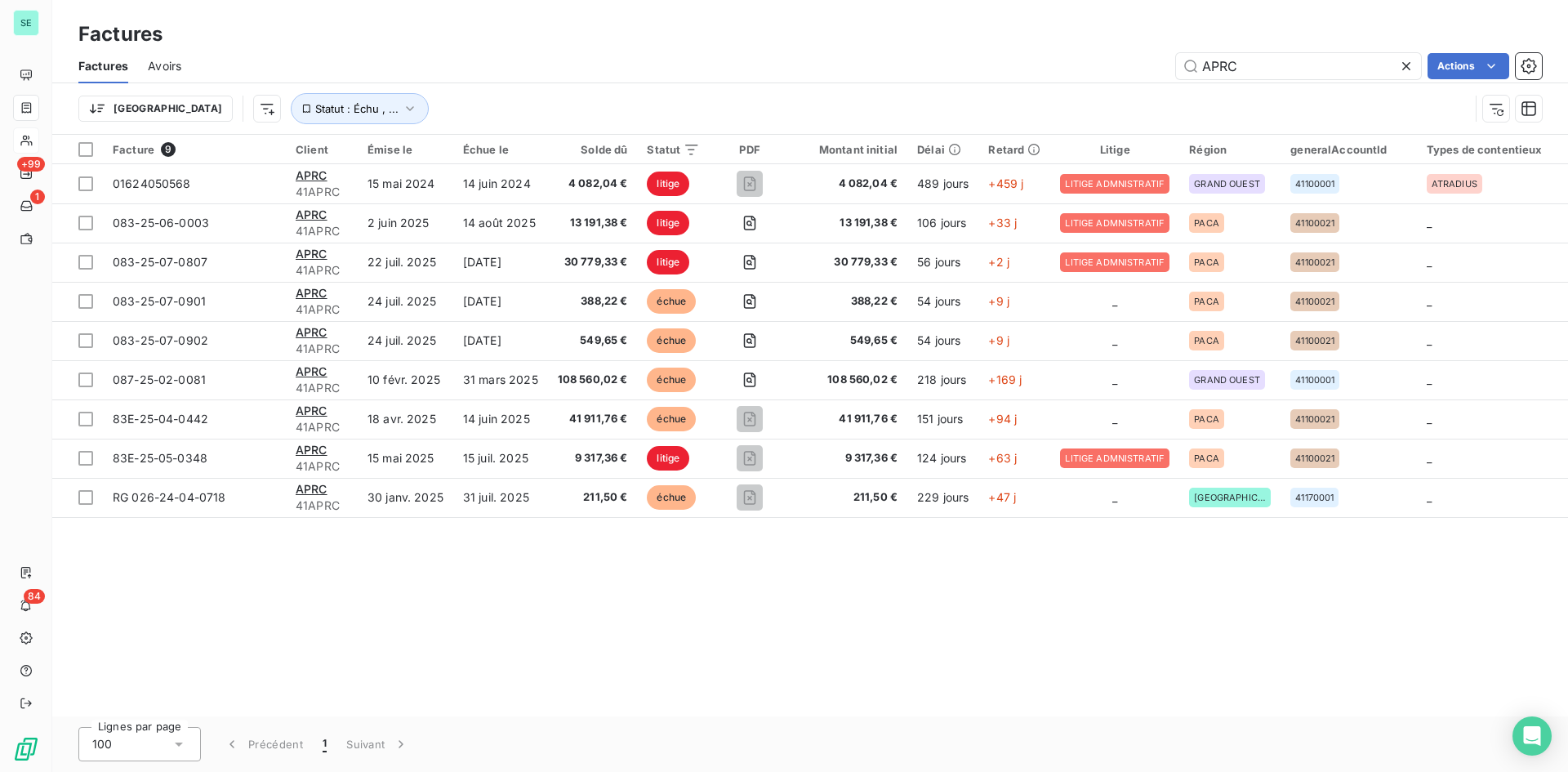
click at [1257, 65] on icon at bounding box center [1405, 65] width 16 height 16
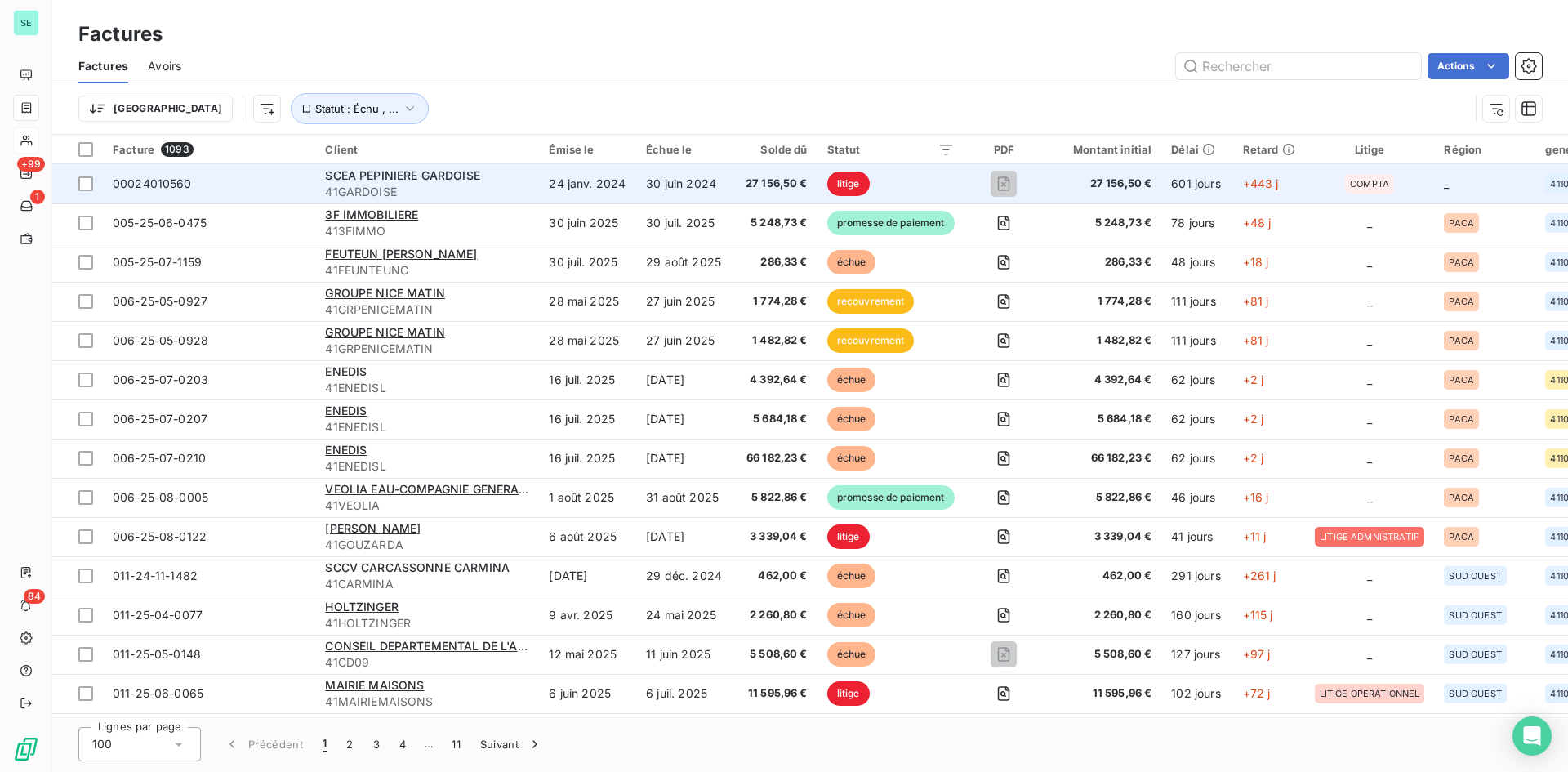
click at [846, 189] on span "litige" at bounding box center [848, 184] width 43 height 24
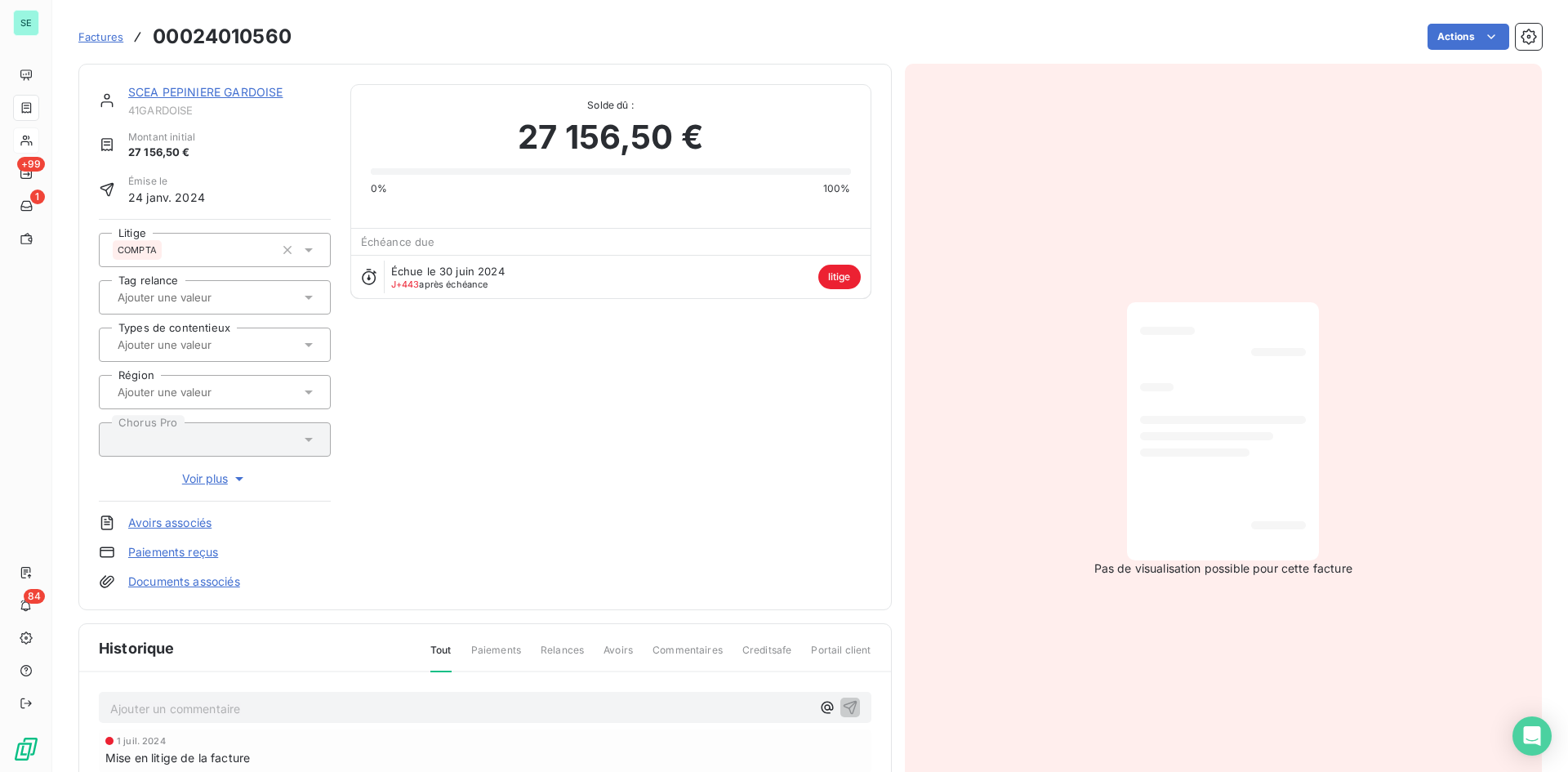
click at [820, 280] on span "litige" at bounding box center [839, 277] width 43 height 24
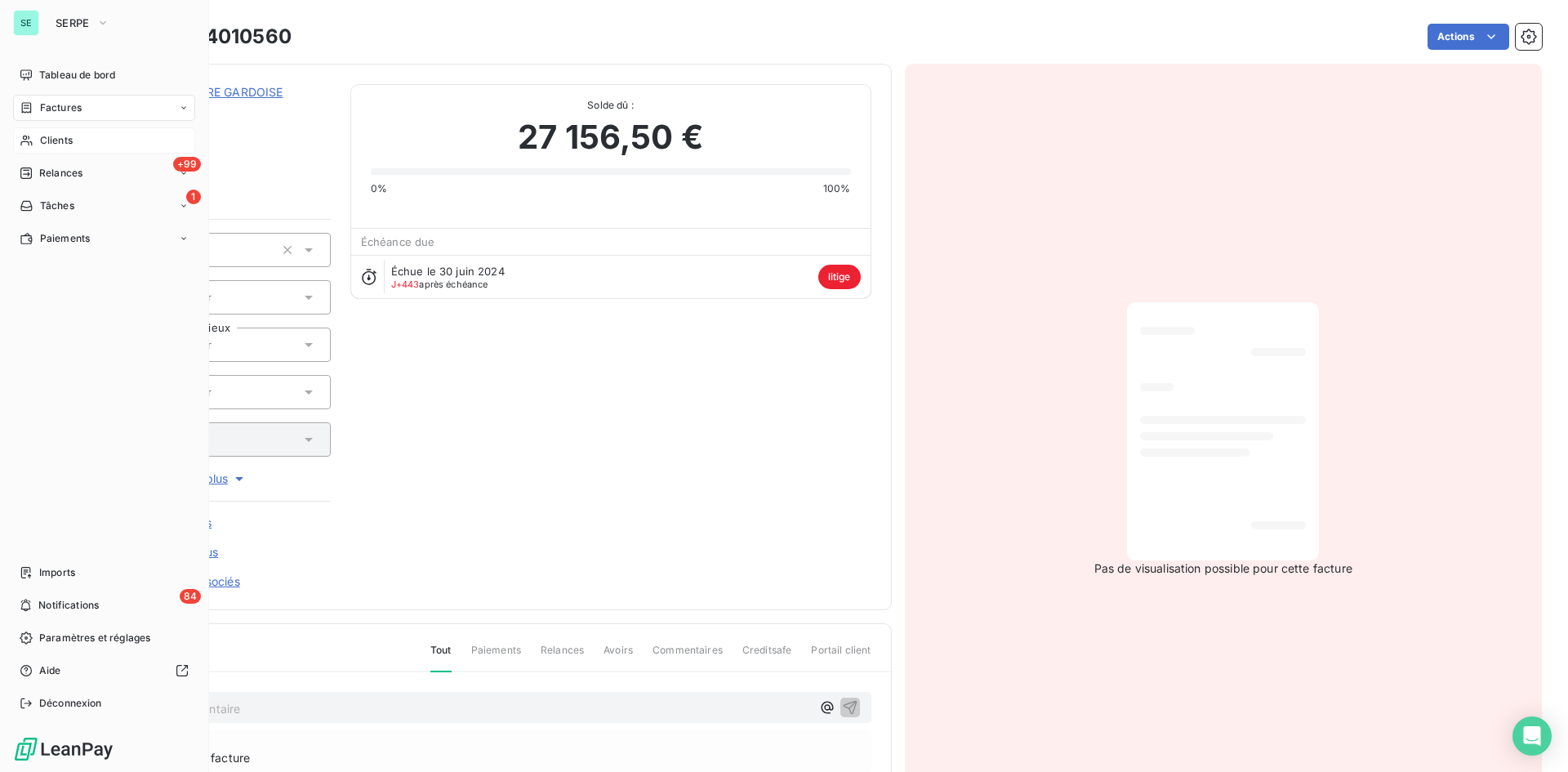
click at [61, 139] on span "Clients" at bounding box center [56, 141] width 33 height 15
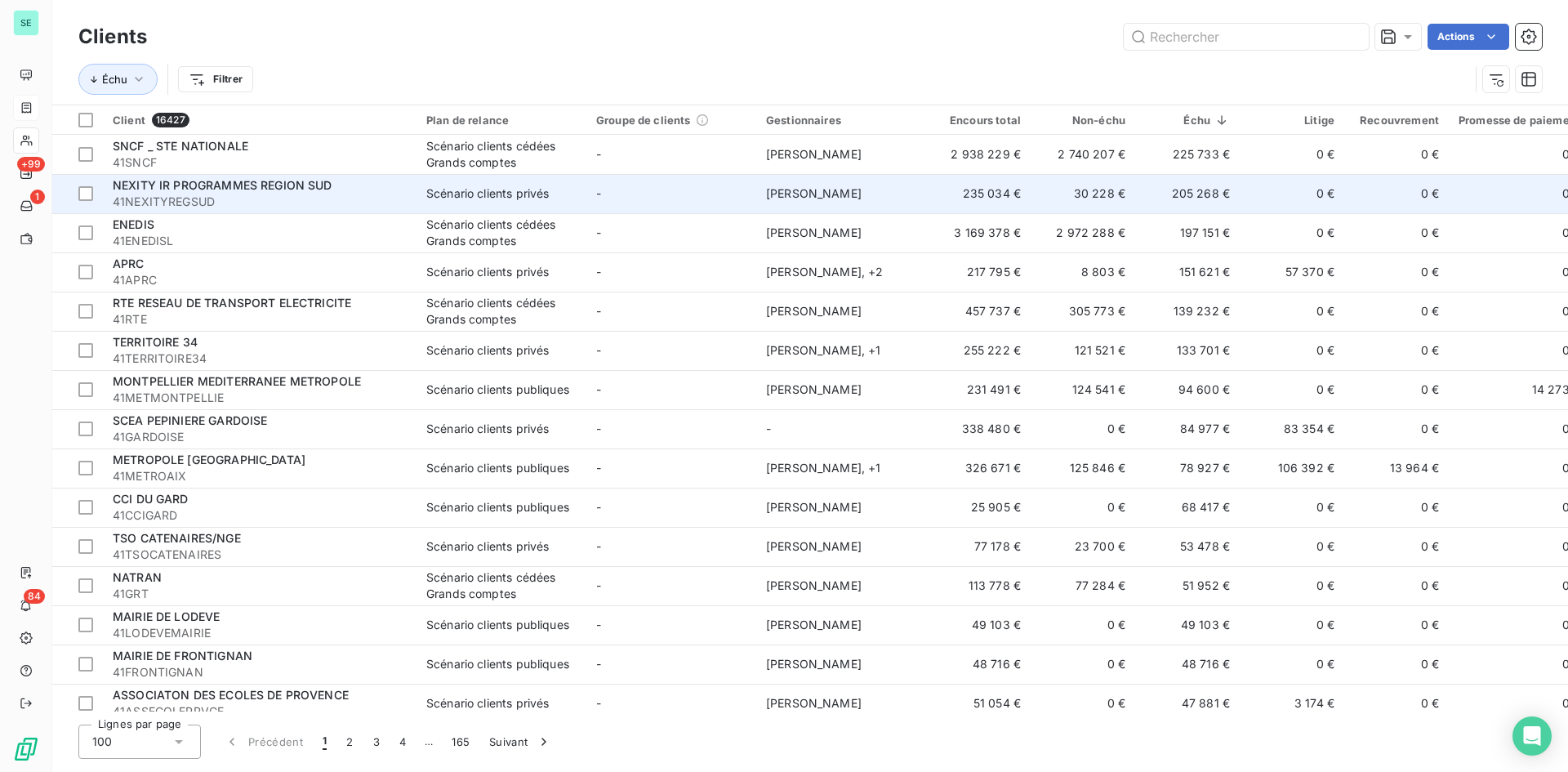
click at [479, 198] on div "Scénario clients privés" at bounding box center [488, 193] width 122 height 16
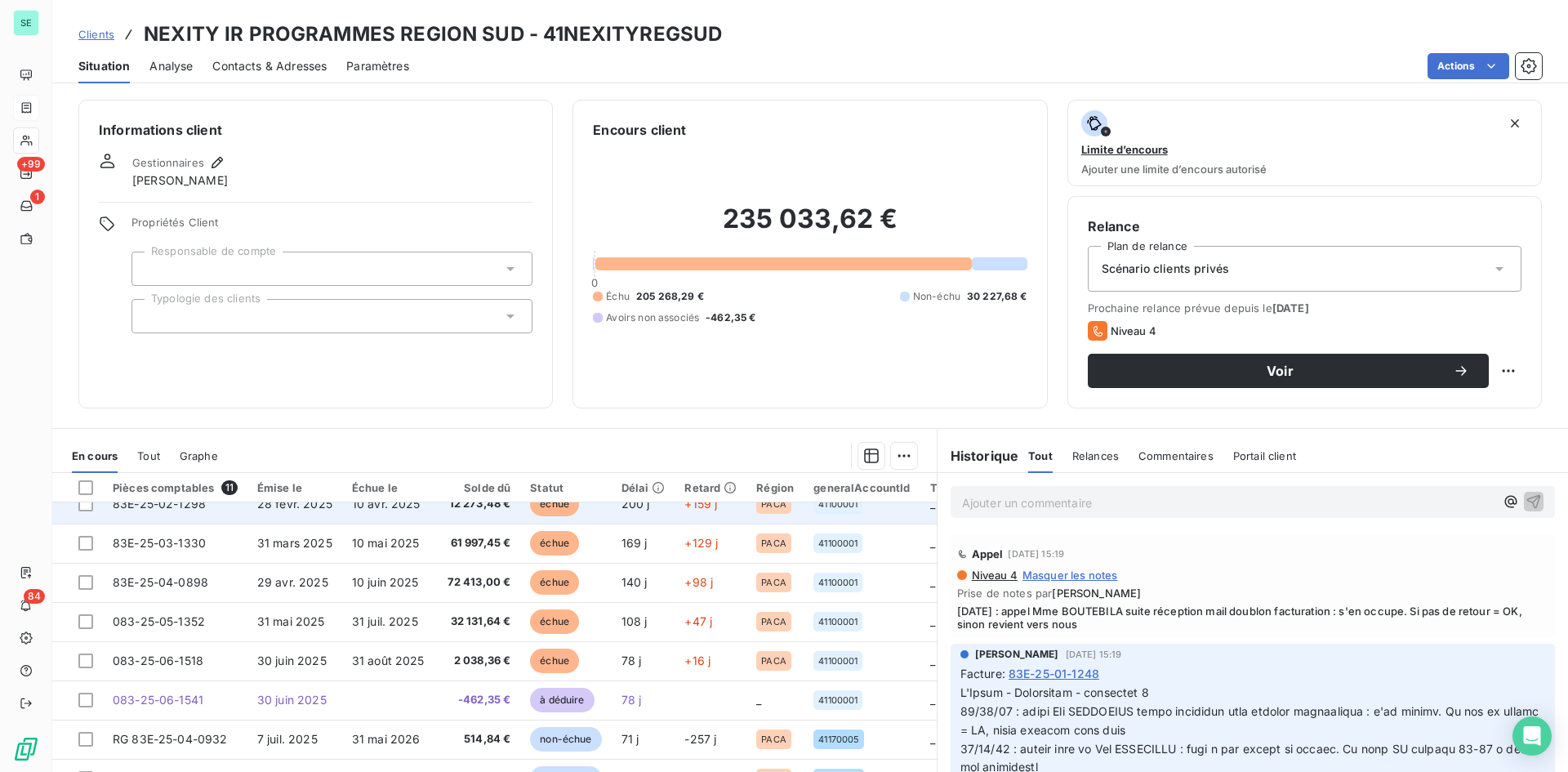
scroll to position [153, 0]
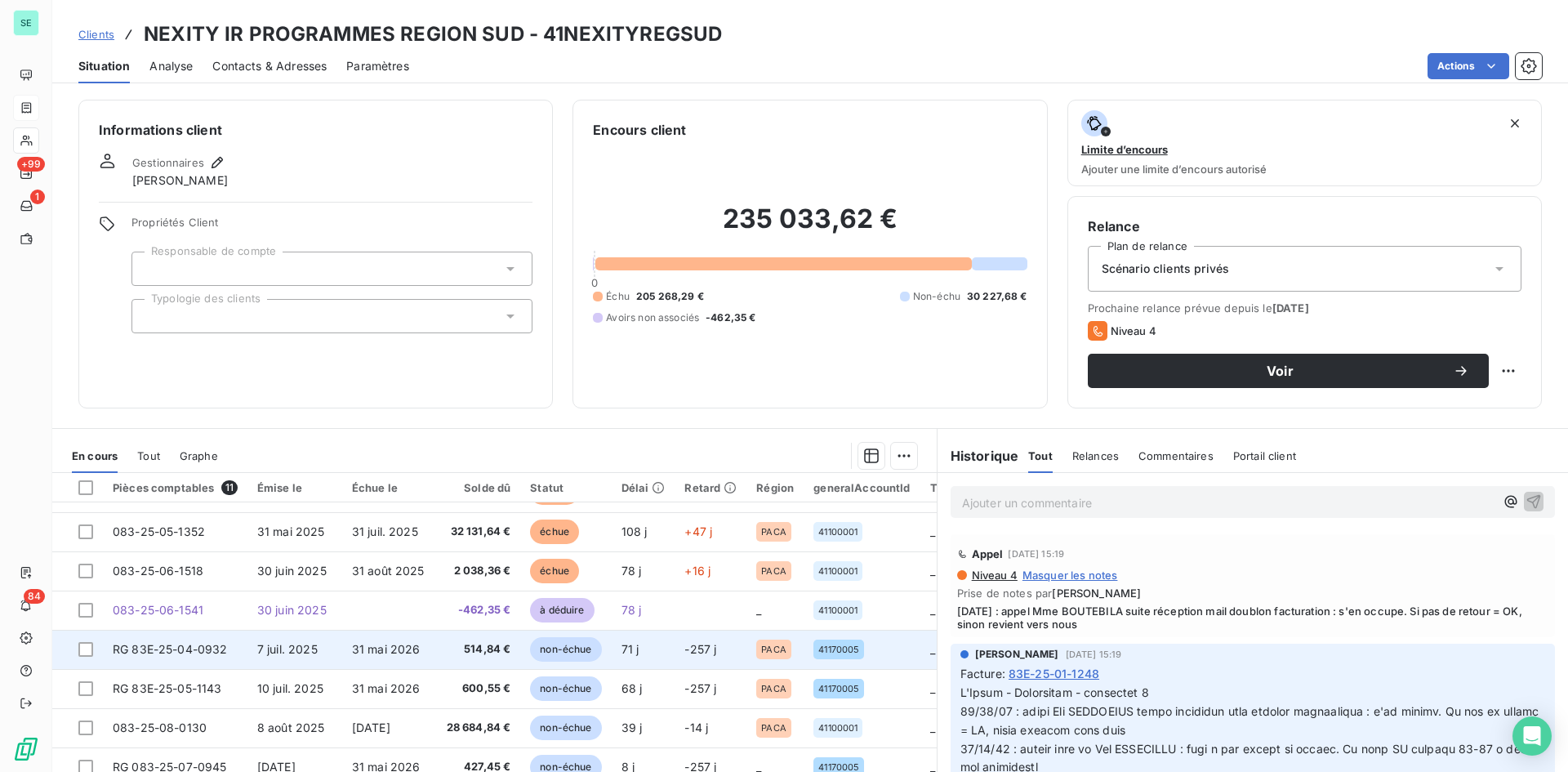
click at [609, 643] on td "non-échue" at bounding box center [566, 649] width 91 height 39
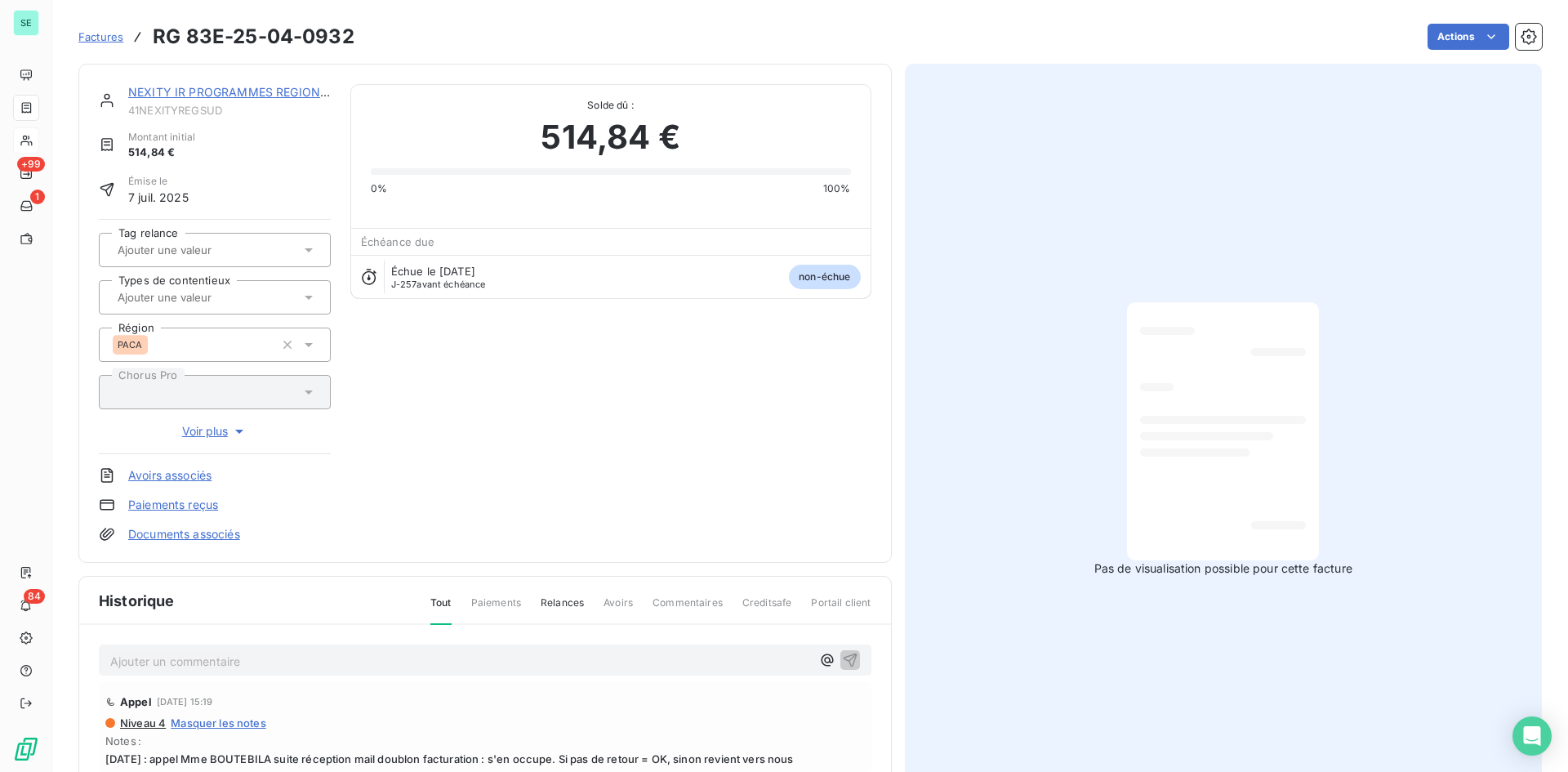
click at [261, 248] on div at bounding box center [206, 249] width 188 height 21
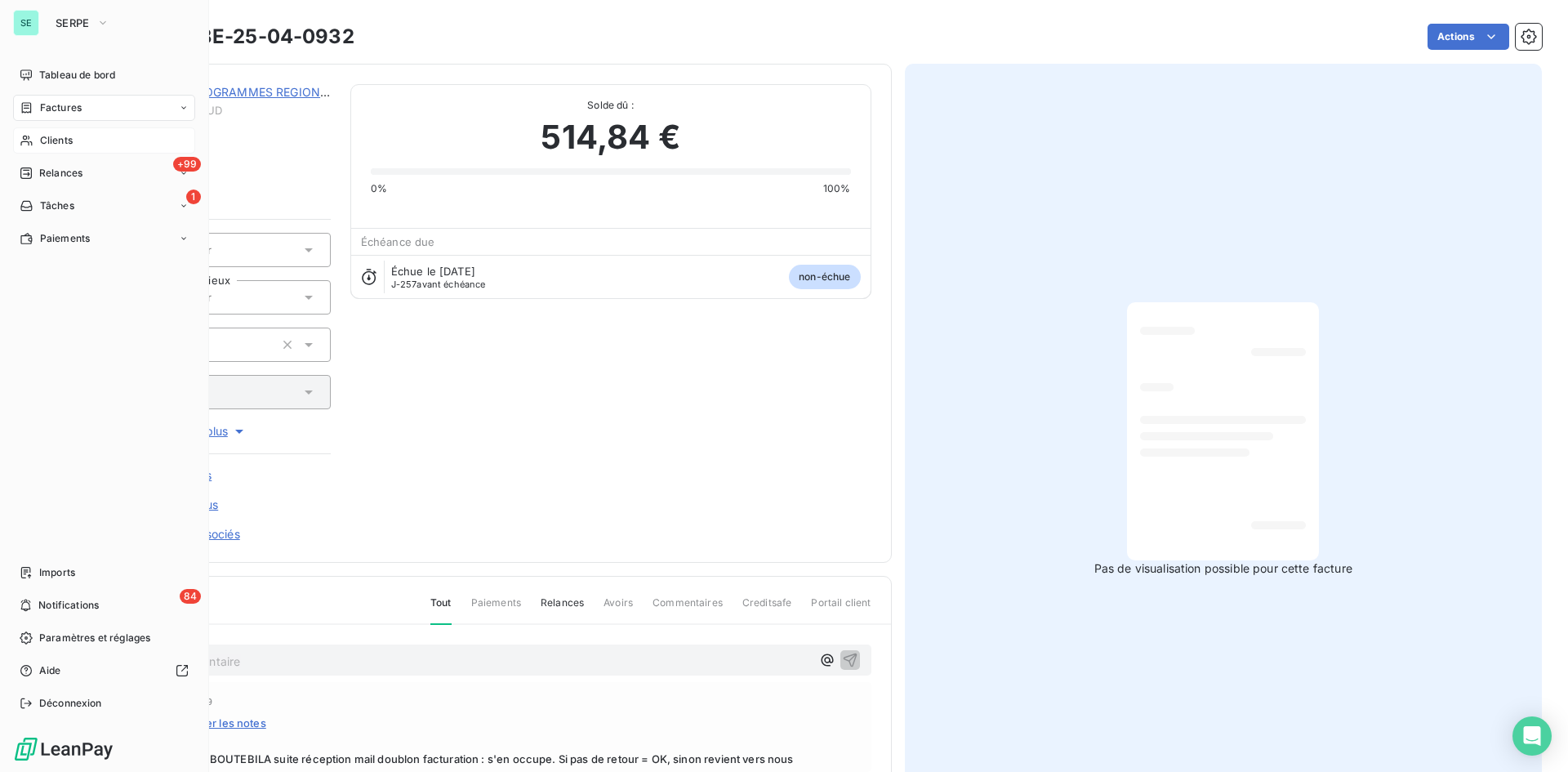
click at [37, 105] on div "Factures" at bounding box center [50, 108] width 62 height 15
click at [61, 67] on div "Tableau de bord" at bounding box center [104, 75] width 182 height 26
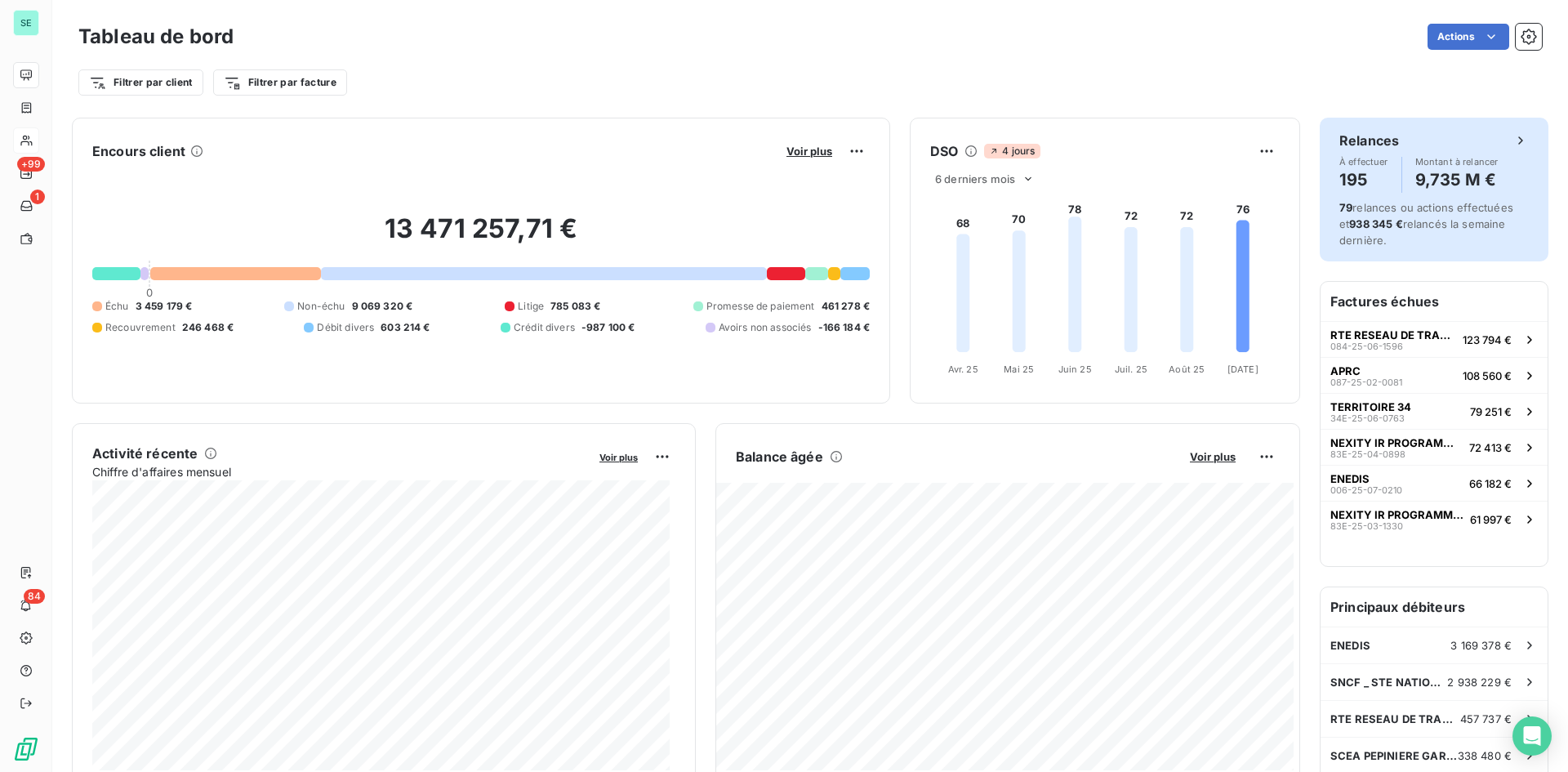
click at [1257, 142] on div "Relances" at bounding box center [1434, 140] width 189 height 19
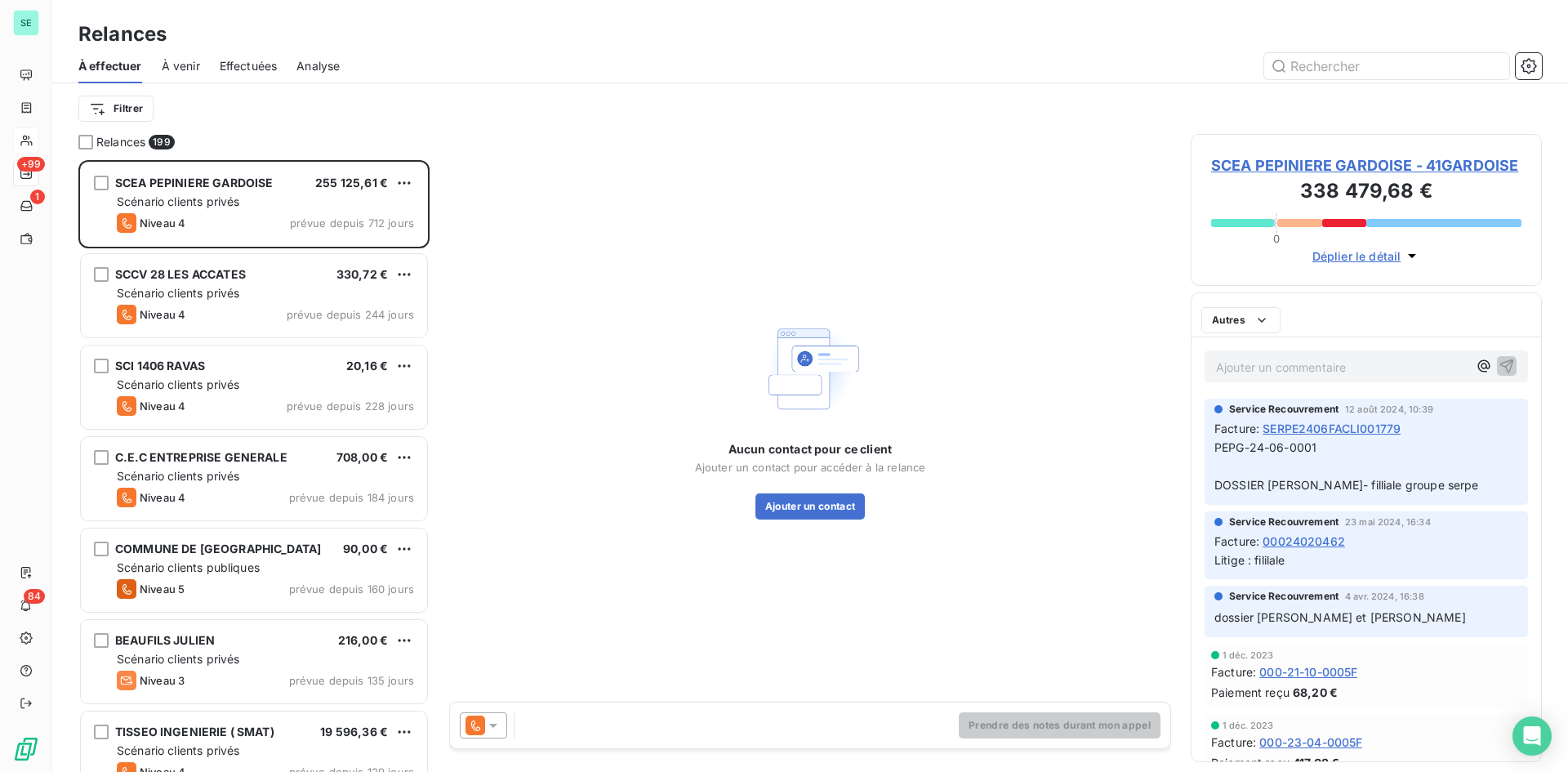
scroll to position [599, 339]
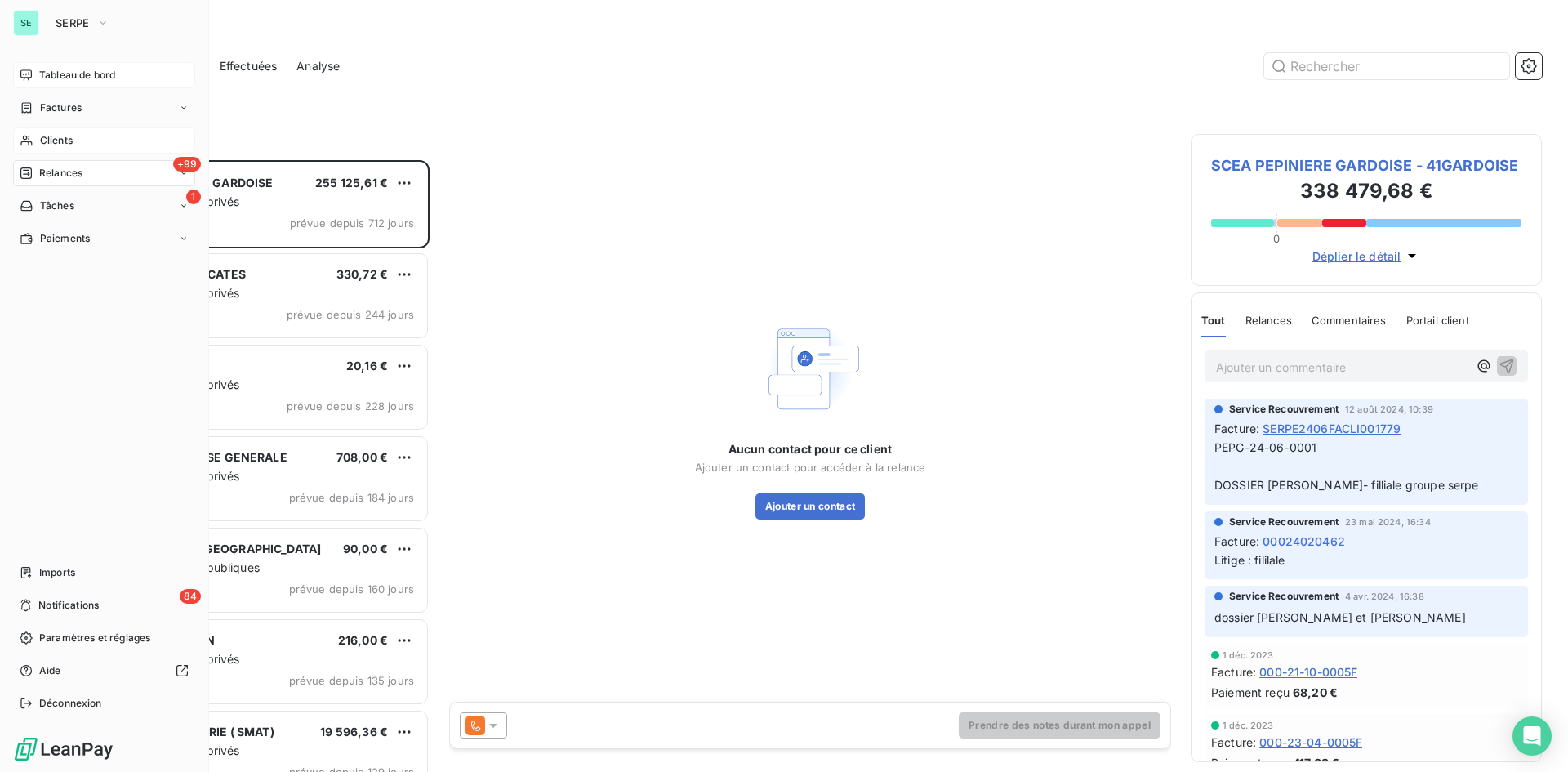
click at [23, 68] on div "Tableau de bord" at bounding box center [104, 75] width 182 height 26
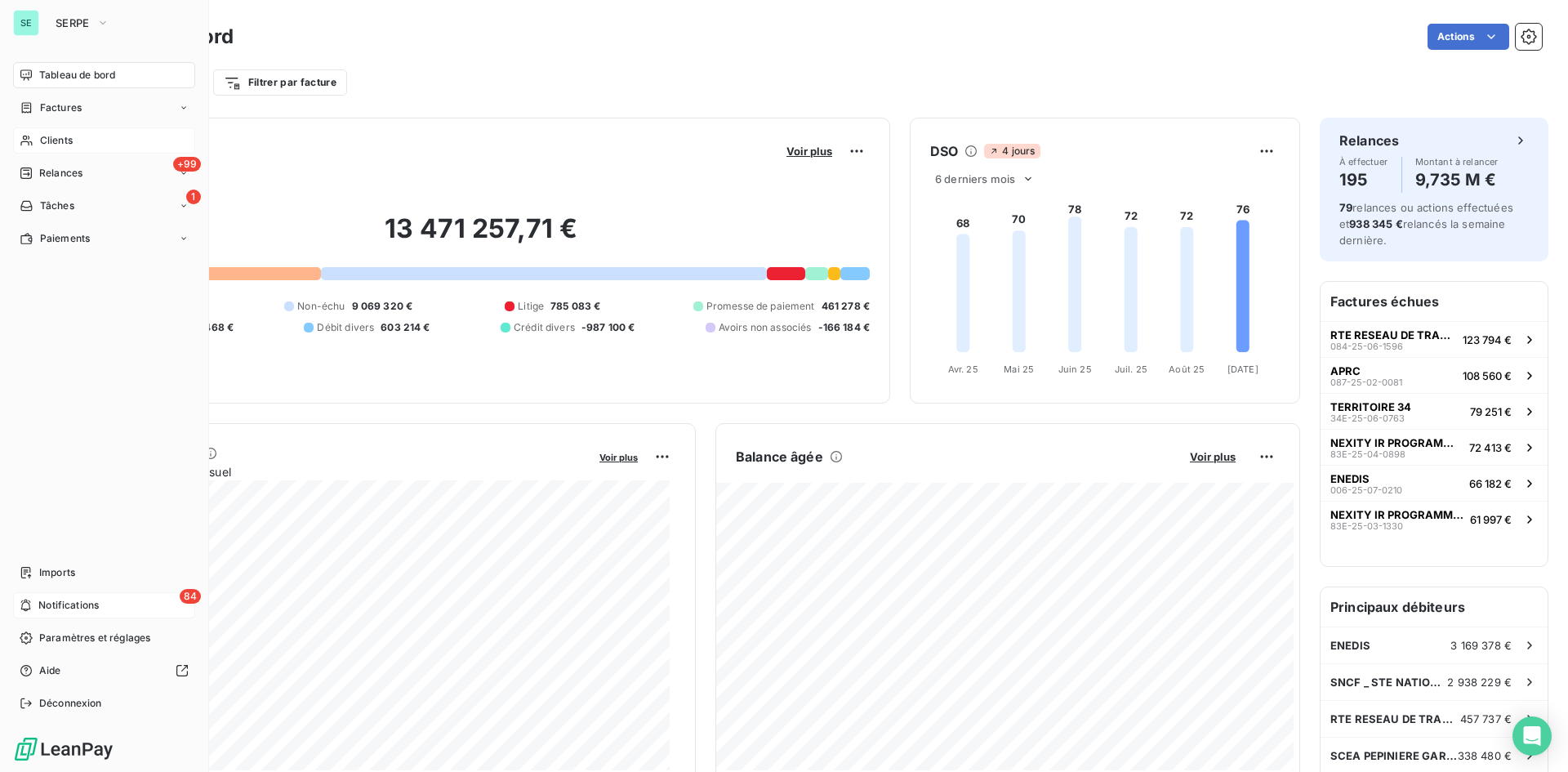
click at [57, 598] on span "Notifications" at bounding box center [69, 605] width 60 height 15
click at [30, 206] on icon at bounding box center [26, 206] width 14 height 13
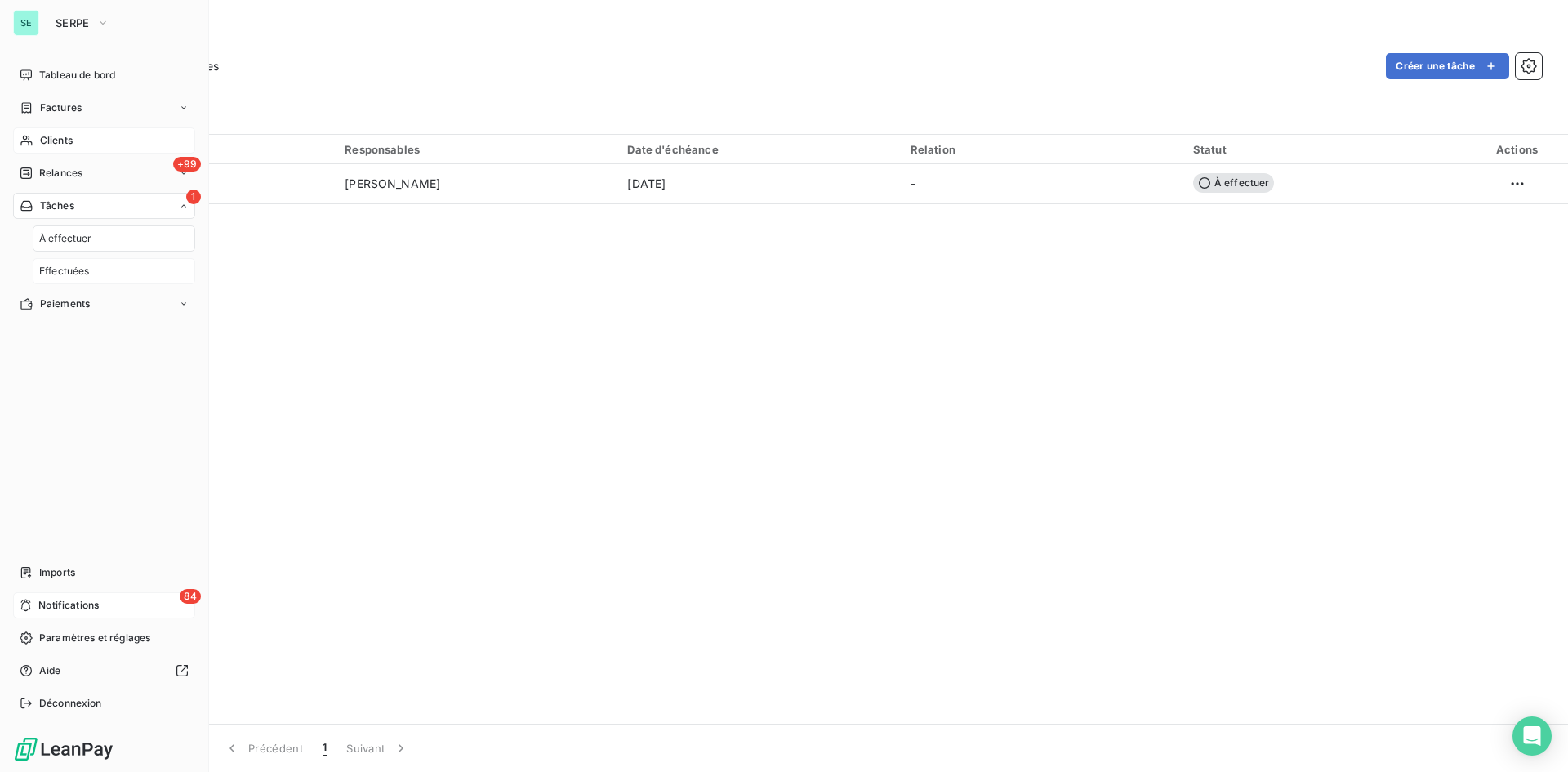
click at [106, 267] on div "Effectuées" at bounding box center [114, 271] width 163 height 26
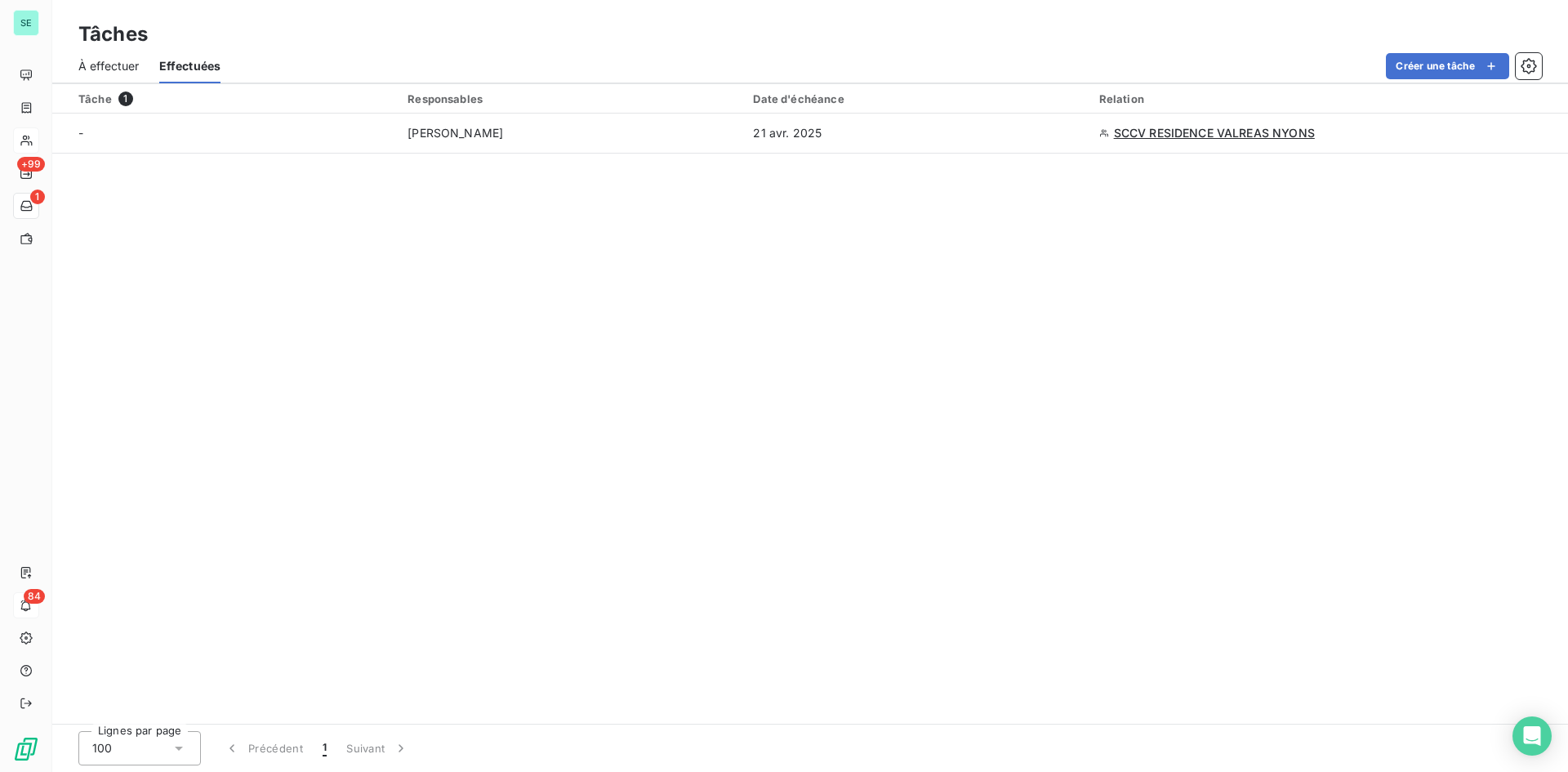
click at [95, 65] on span "À effectuer" at bounding box center [109, 65] width 61 height 16
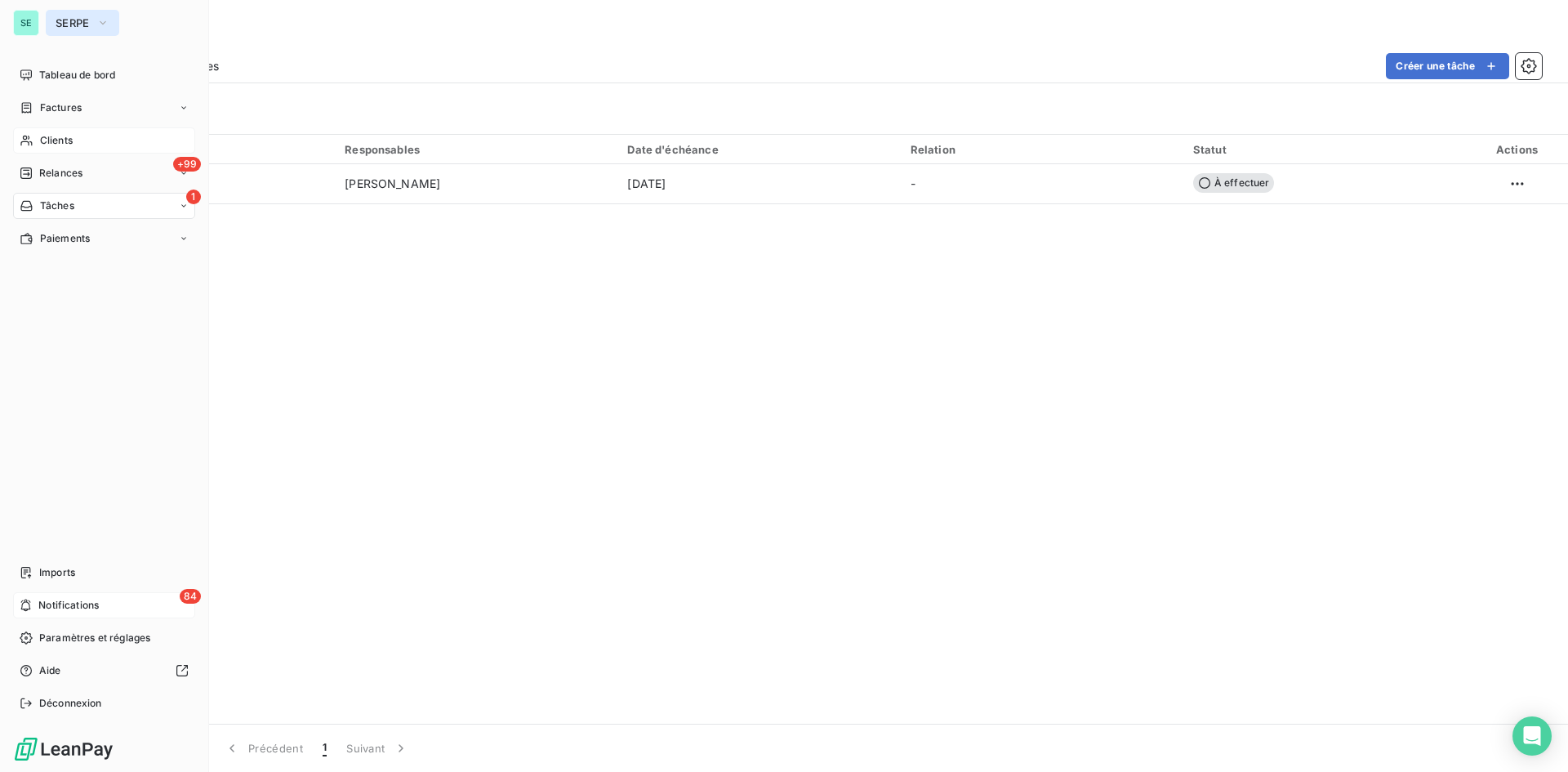
click at [65, 22] on span "SERPE" at bounding box center [72, 23] width 34 height 13
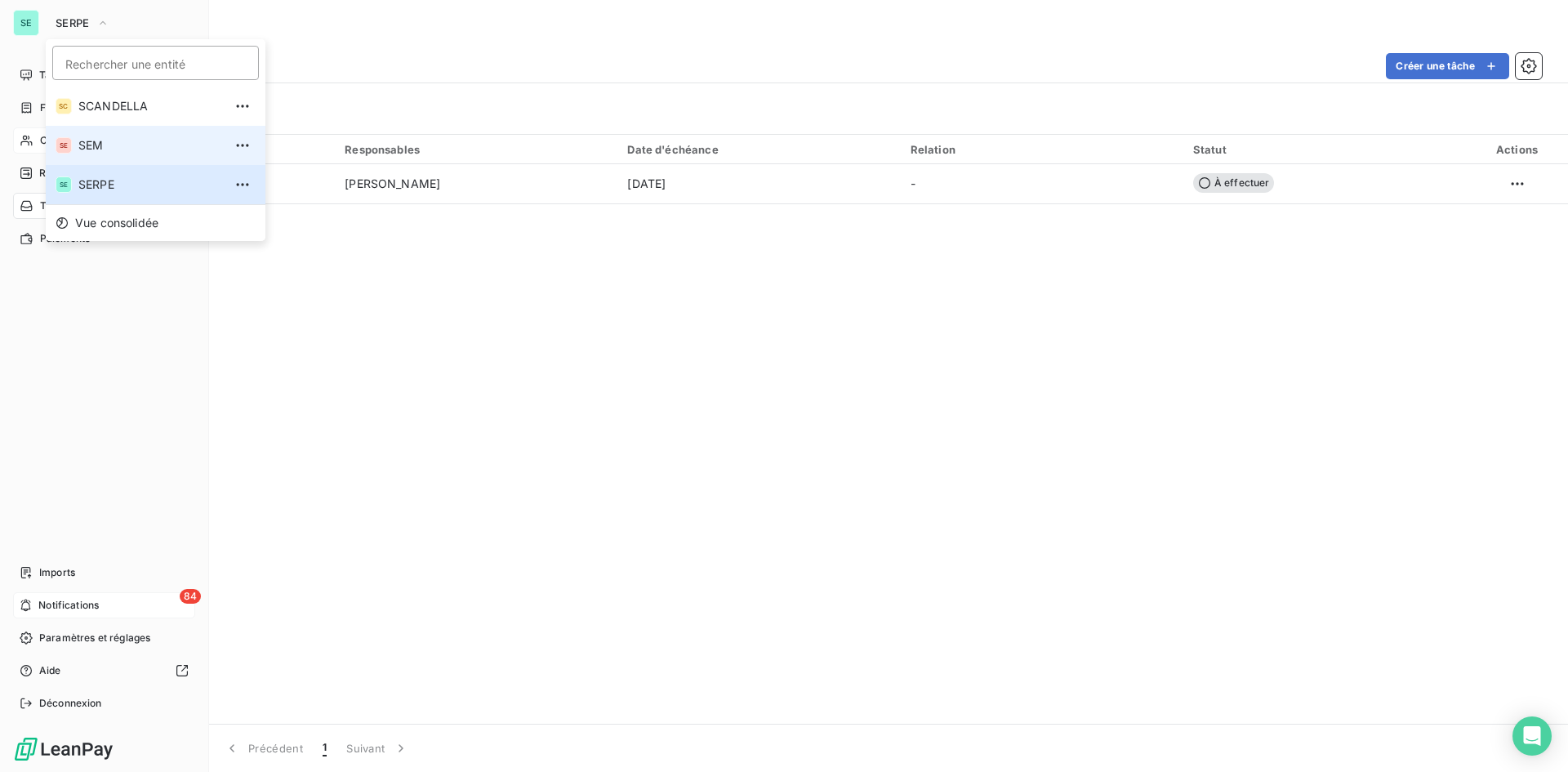
click at [89, 140] on span "SEM" at bounding box center [151, 145] width 144 height 16
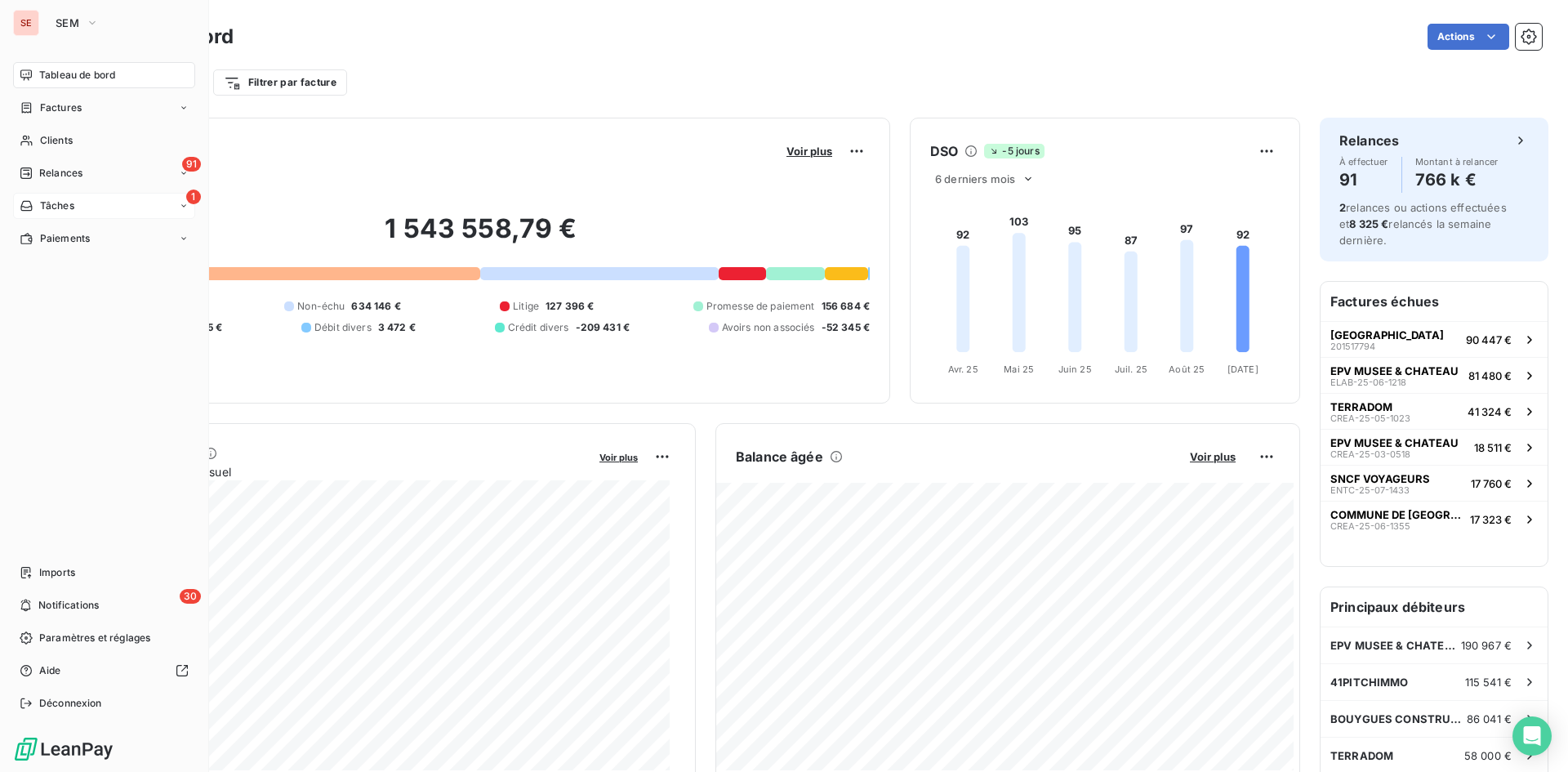
click at [70, 205] on span "Tâches" at bounding box center [57, 206] width 34 height 15
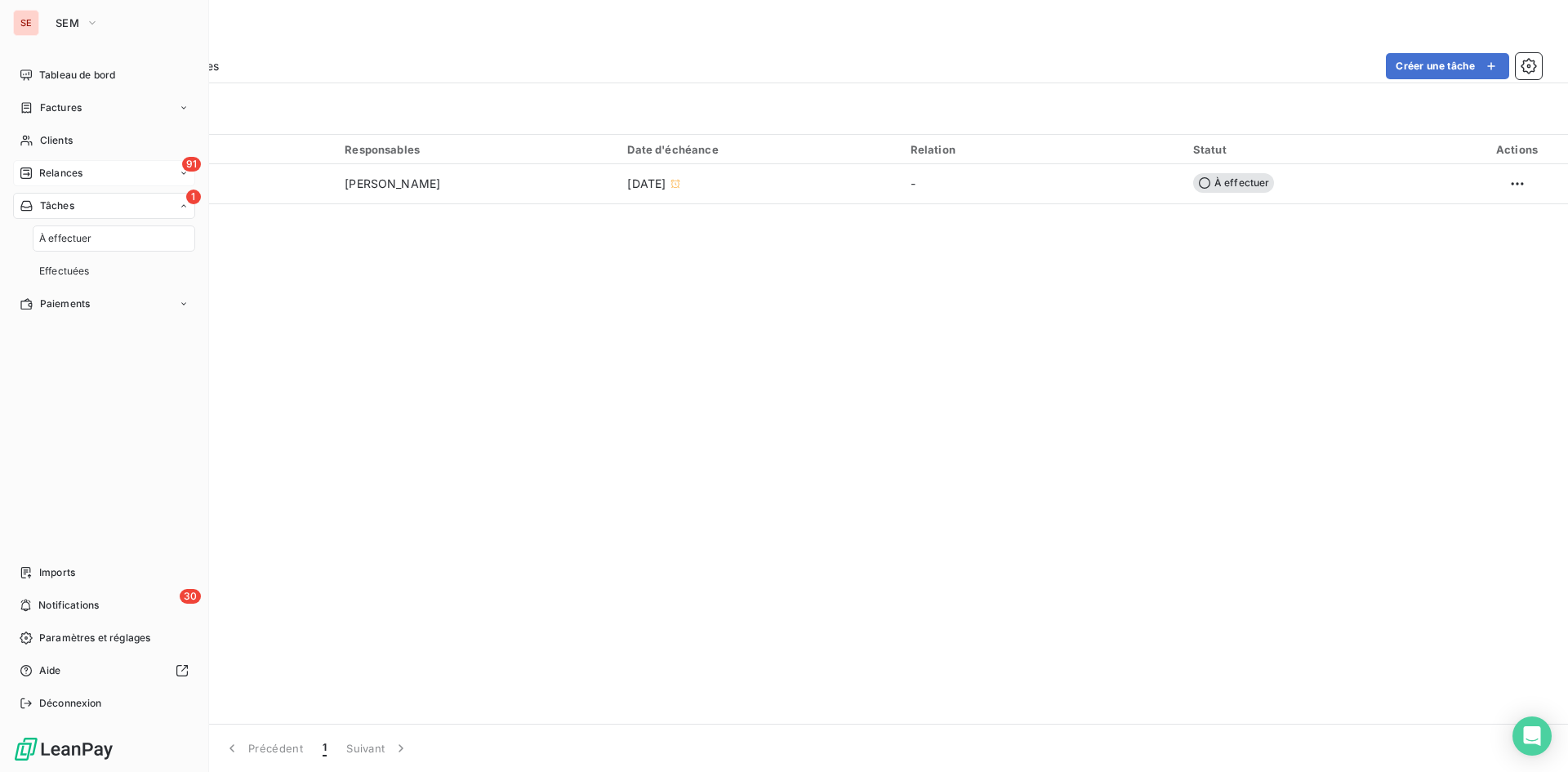
click at [75, 168] on span "Relances" at bounding box center [61, 174] width 44 height 15
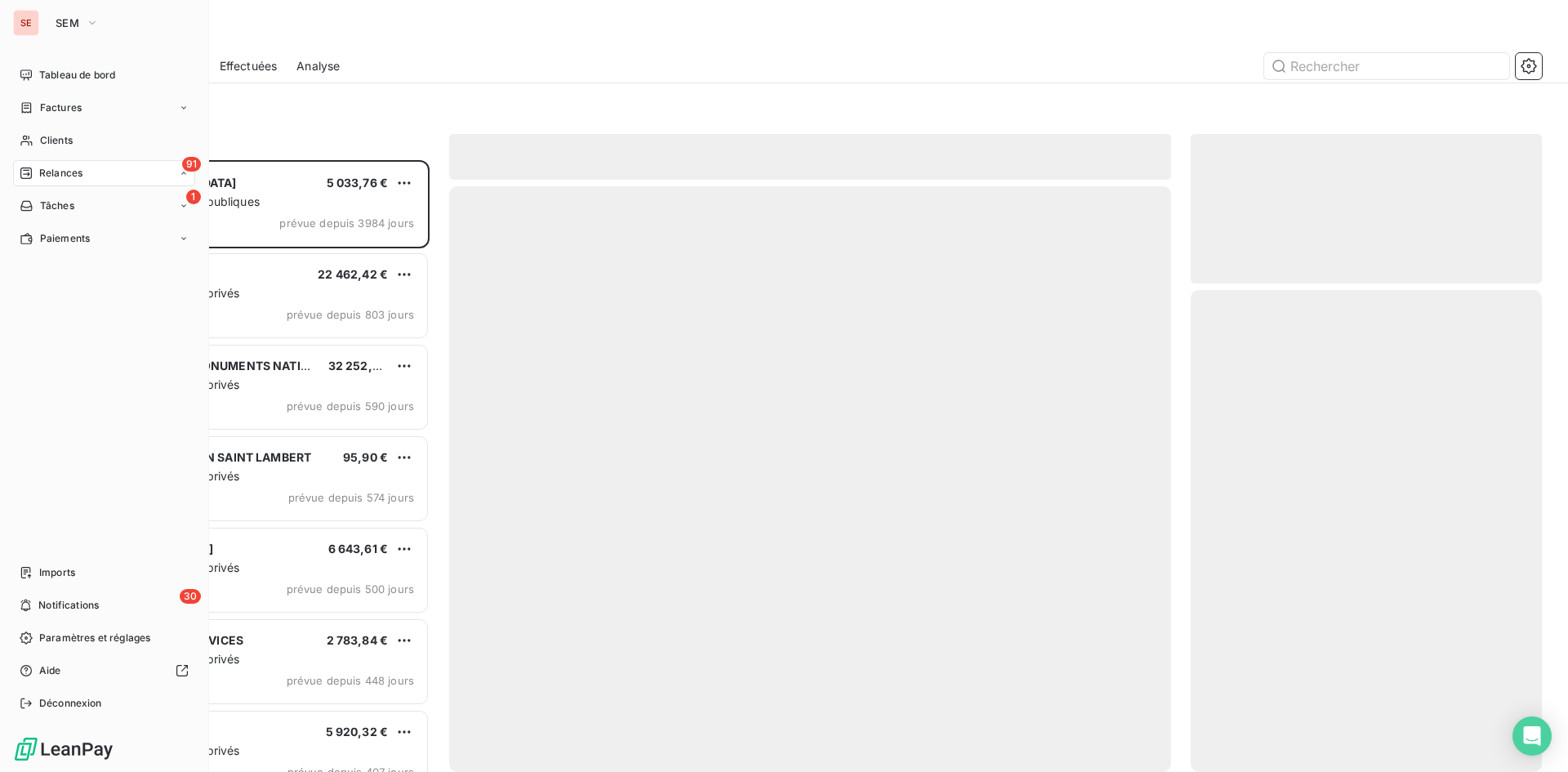
scroll to position [599, 339]
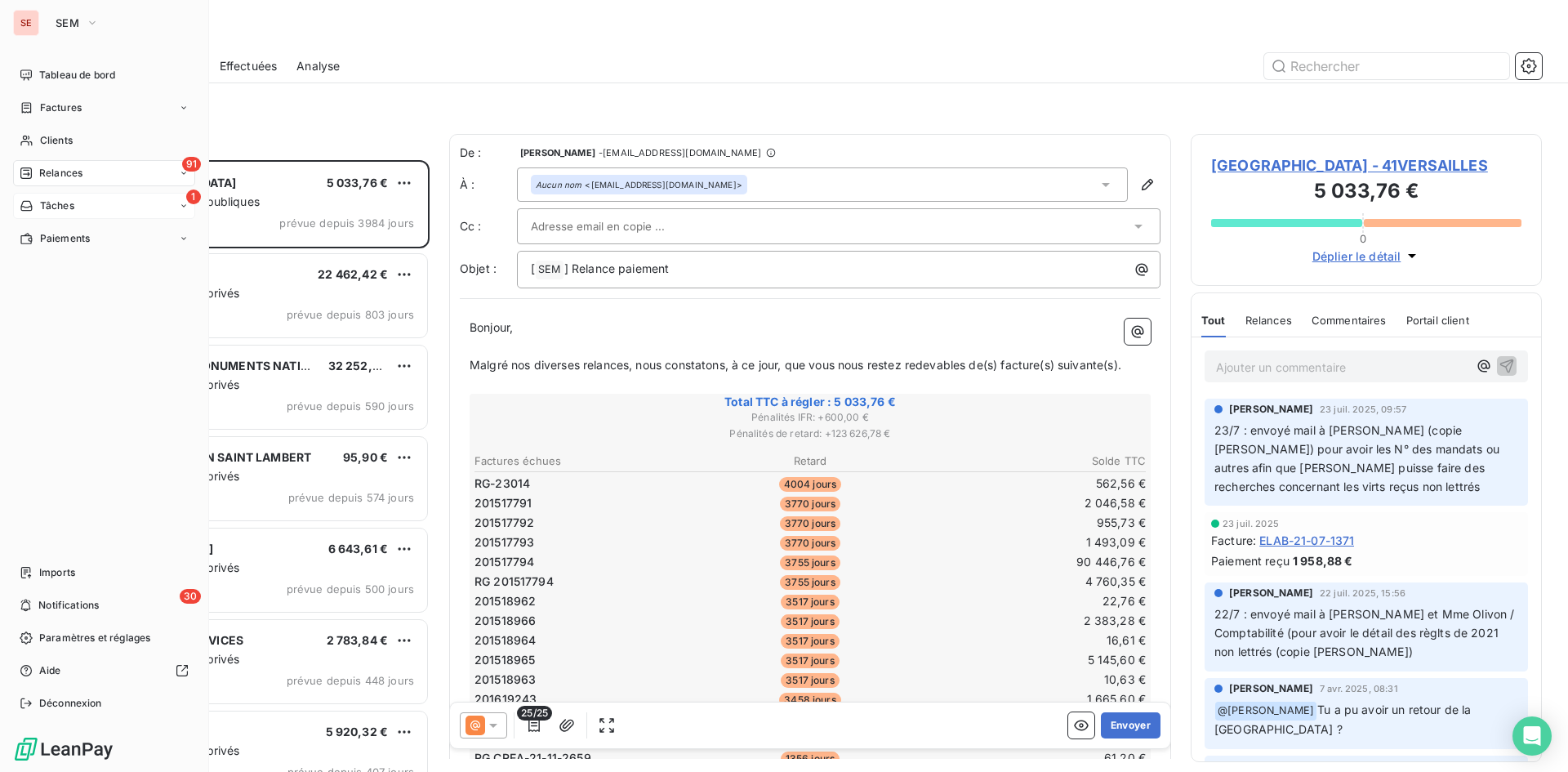
click at [31, 203] on icon at bounding box center [26, 206] width 14 height 13
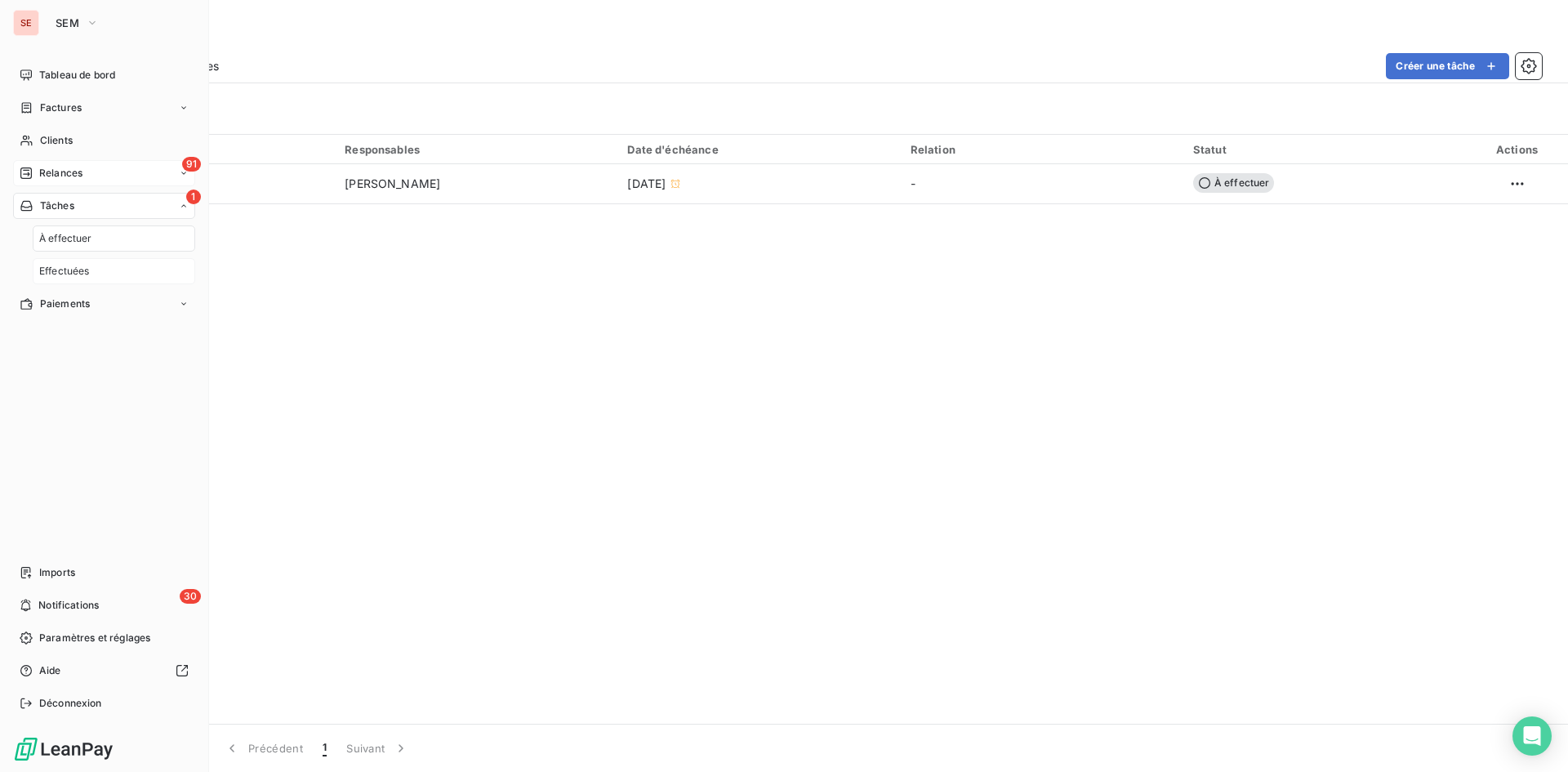
click at [97, 270] on div "Effectuées" at bounding box center [114, 271] width 163 height 26
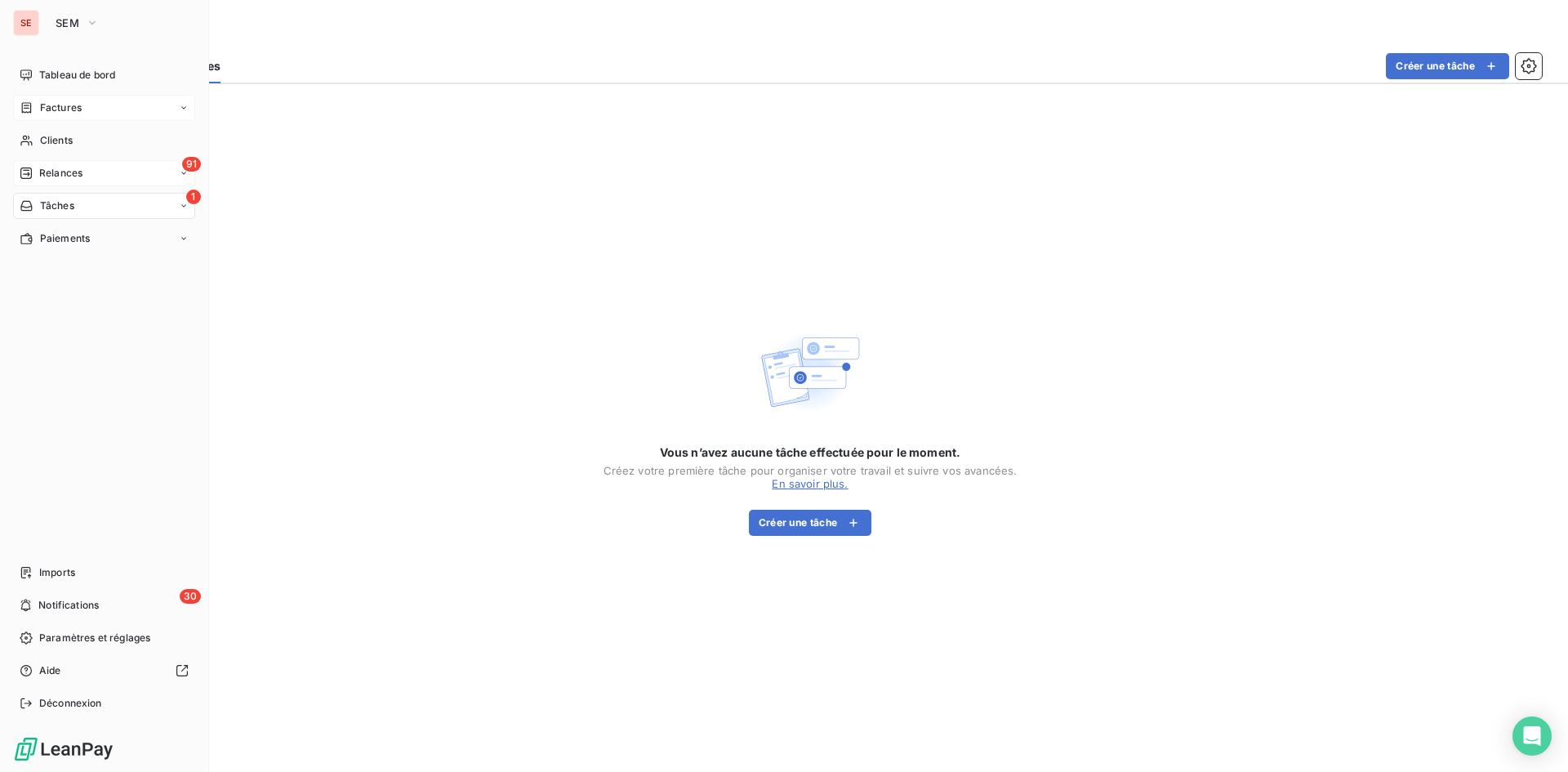
click at [65, 111] on span "Factures" at bounding box center [61, 108] width 42 height 15
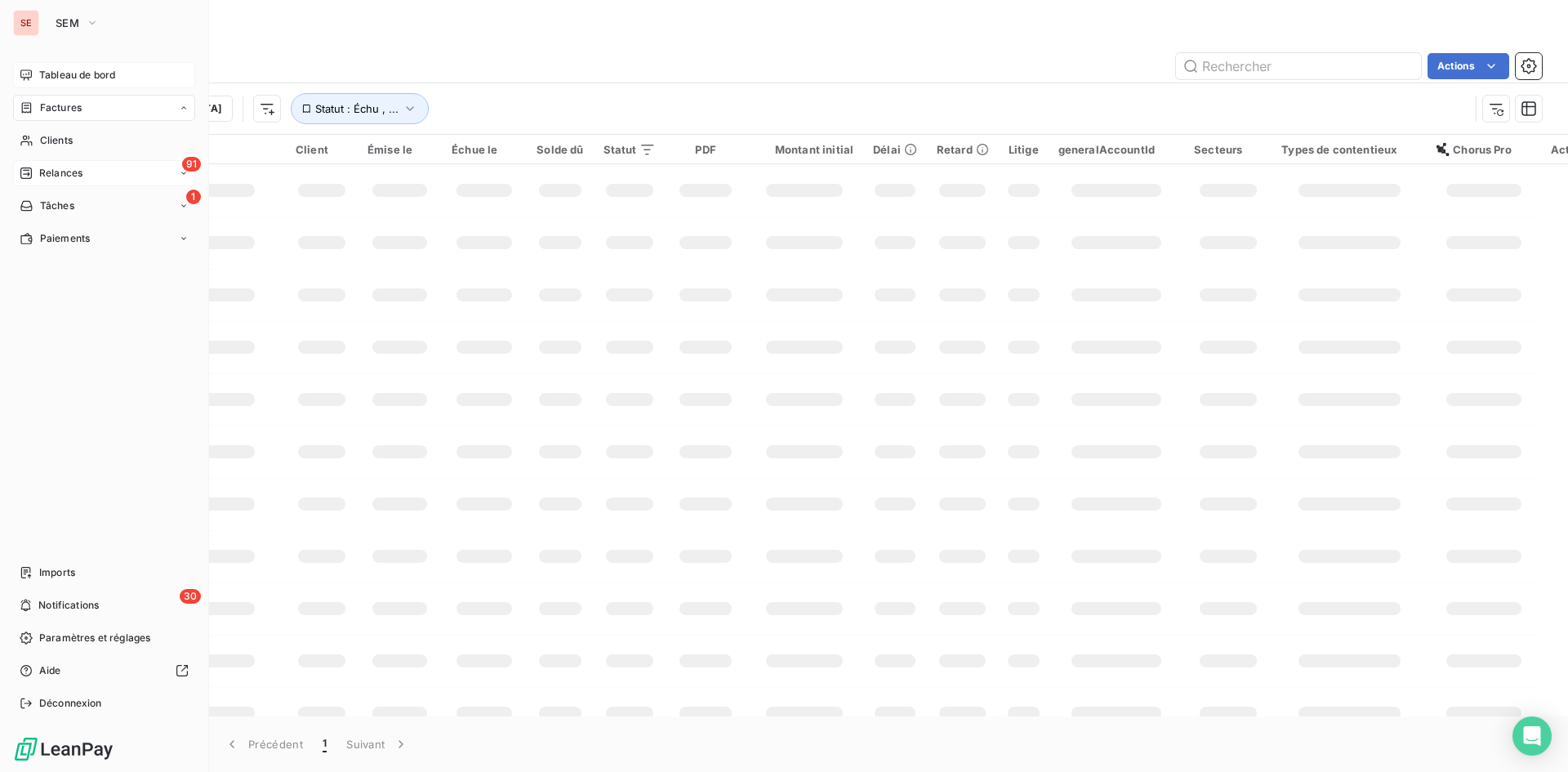
click at [81, 68] on span "Tableau de bord" at bounding box center [77, 75] width 76 height 15
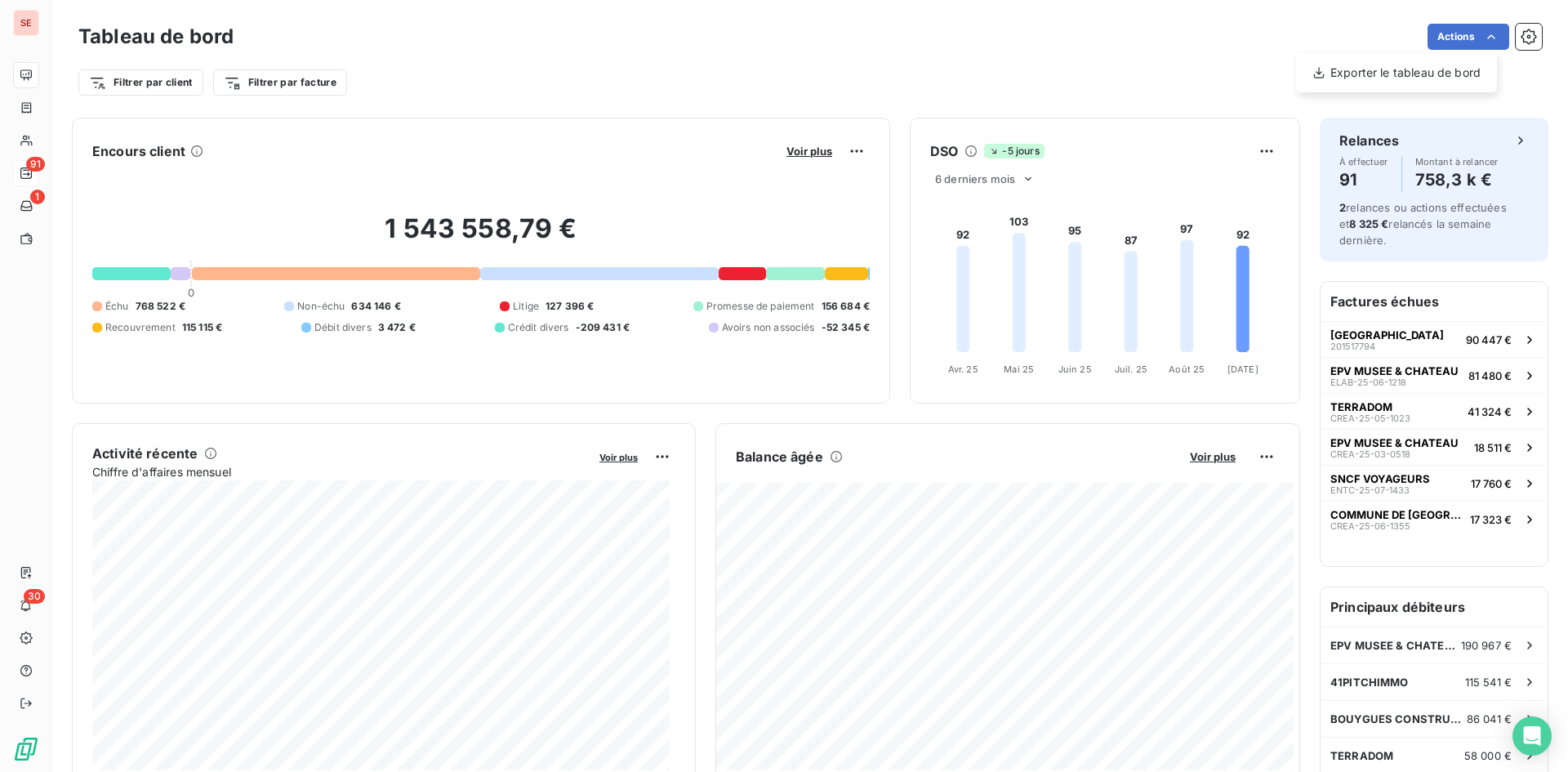
click at [933, 50] on html "SE 91 1 30 Tableau de bord Actions Exporter le tableau de bord Filtrer par clie…" at bounding box center [784, 386] width 1568 height 772
click at [1255, 152] on html "SE 91 1 30 Tableau de bord Actions Filtrer par client Filtrer par facture Encou…" at bounding box center [784, 386] width 1568 height 772
click at [1215, 190] on div "Exporter" at bounding box center [1214, 187] width 91 height 26
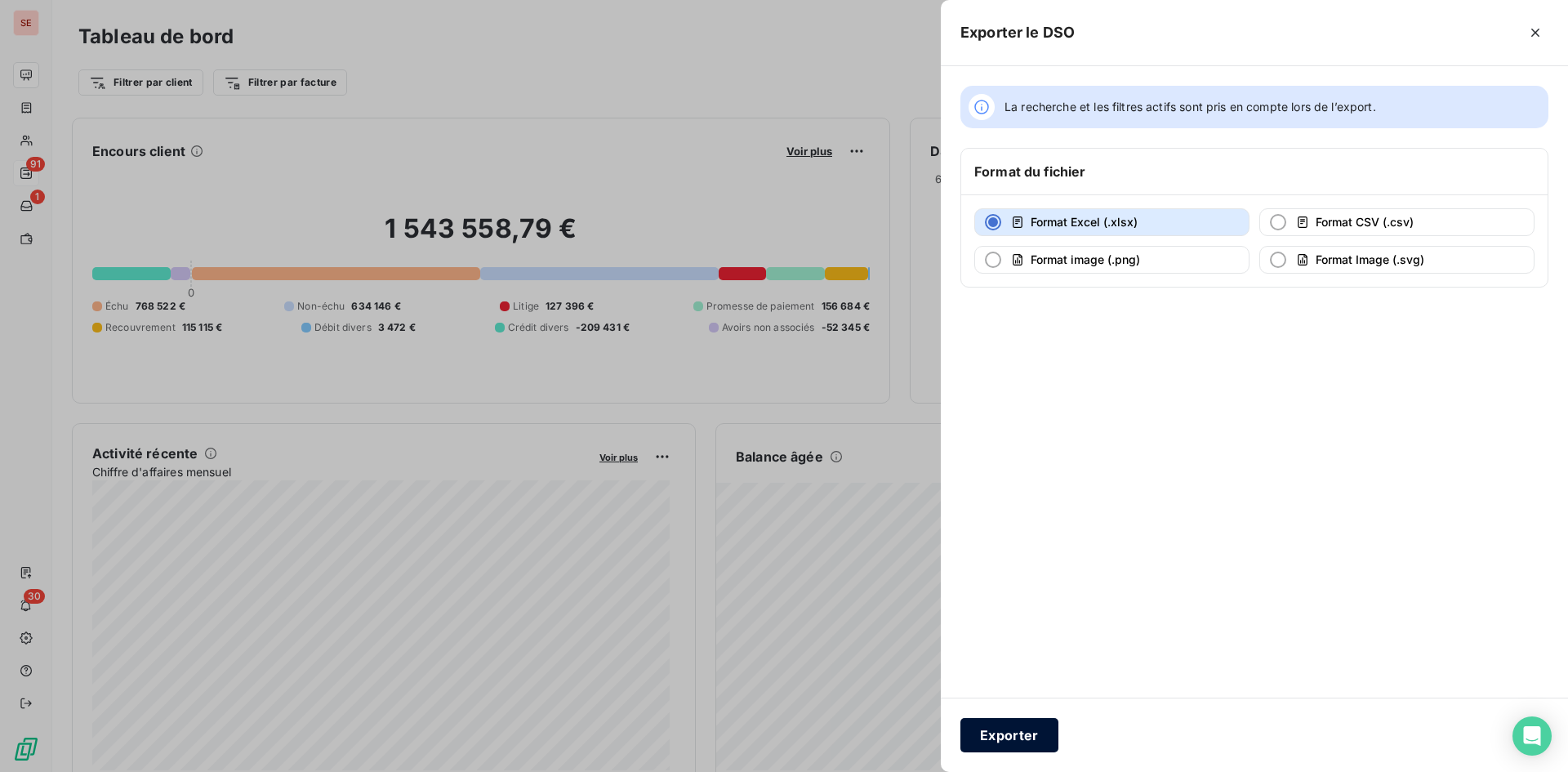
click at [1010, 741] on button "Exporter" at bounding box center [1009, 734] width 98 height 34
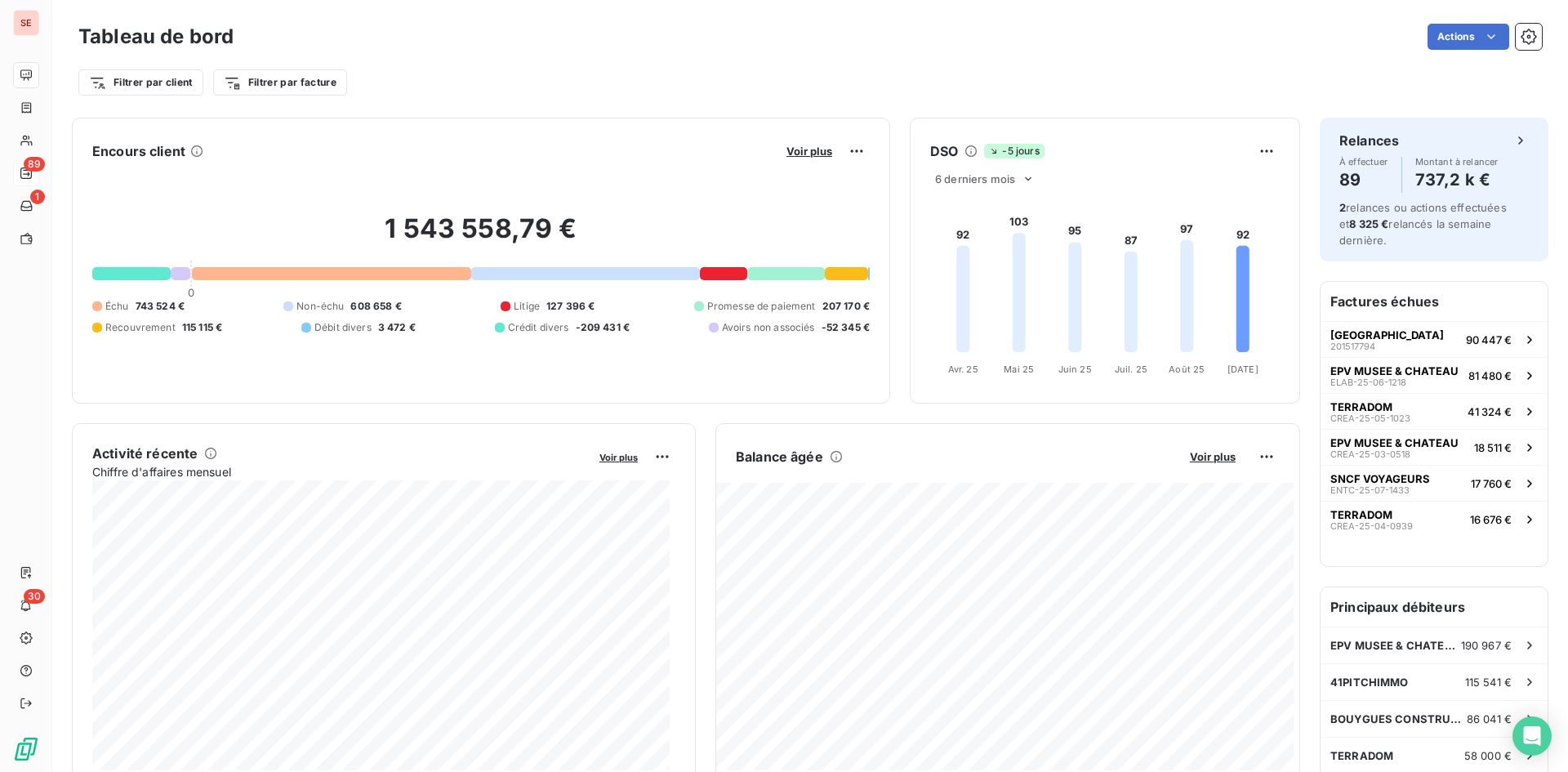
click at [591, 49] on div "Tableau de bord Actions" at bounding box center [810, 36] width 1463 height 34
click at [1238, 267] on icon at bounding box center [1243, 299] width 13 height 107
click at [558, 85] on div "Filtrer par client Filtrer par facture" at bounding box center [810, 82] width 1463 height 31
